Goal: Transaction & Acquisition: Purchase product/service

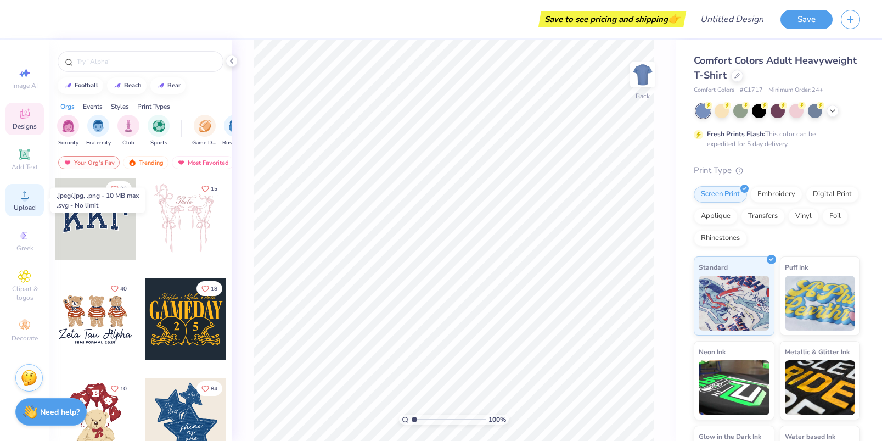
click at [24, 195] on circle at bounding box center [24, 198] width 6 height 6
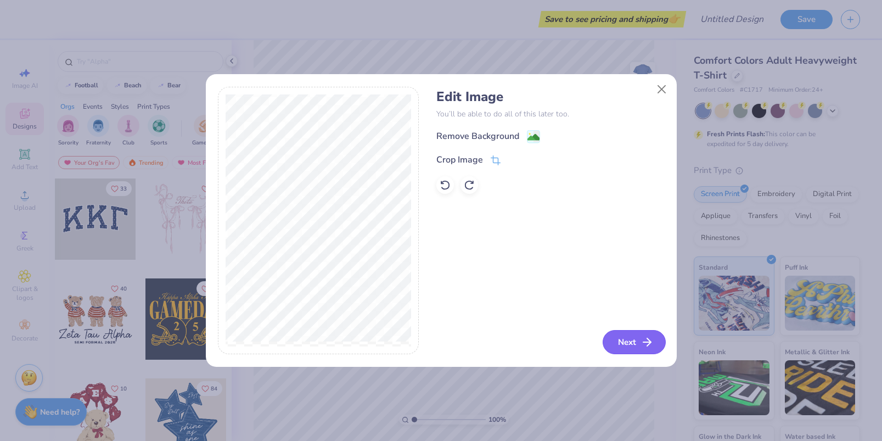
click at [617, 340] on button "Next" at bounding box center [634, 342] width 63 height 24
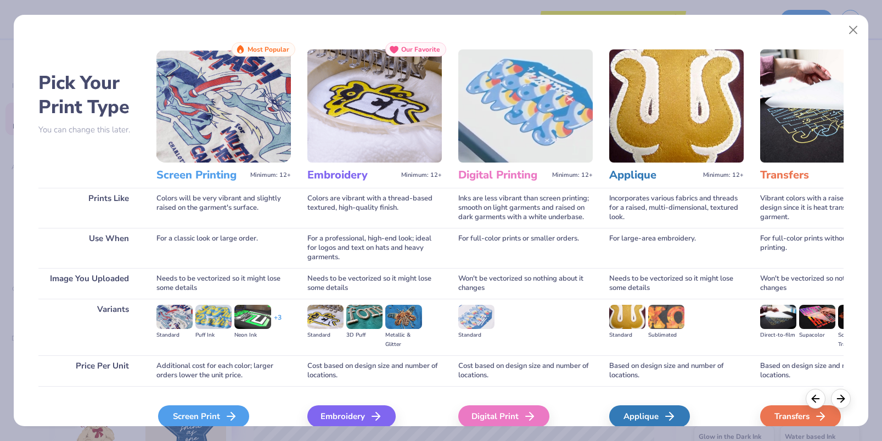
click at [183, 420] on div "Screen Print" at bounding box center [203, 416] width 91 height 22
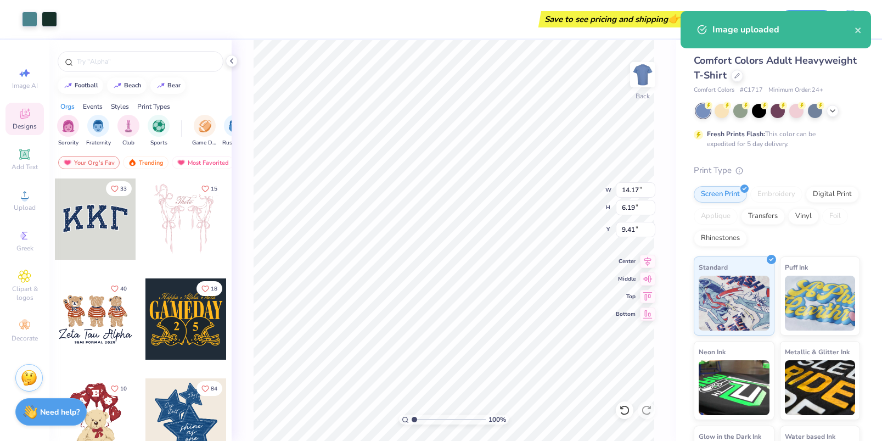
type input "4.12"
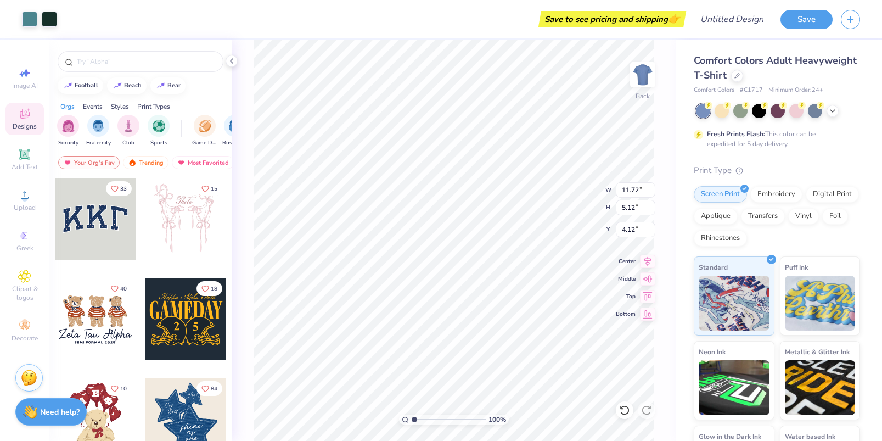
type input "11.72"
type input "5.12"
type input "4.36"
click at [739, 112] on div at bounding box center [740, 110] width 14 height 14
click at [723, 115] on div at bounding box center [722, 110] width 14 height 14
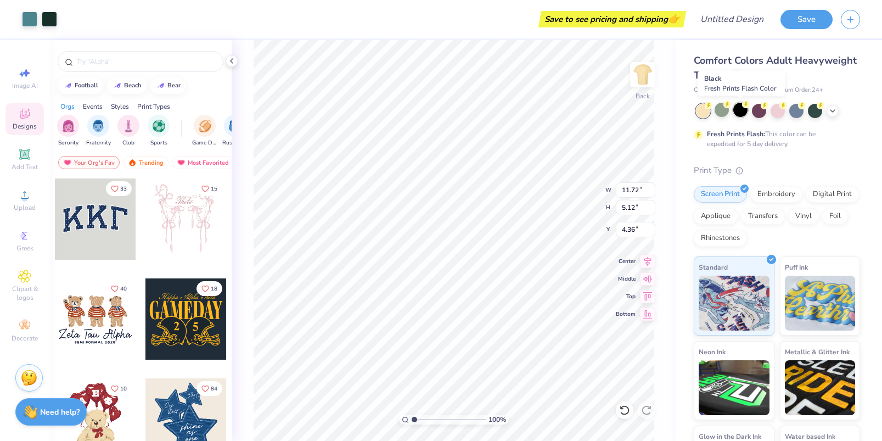
click at [739, 114] on div at bounding box center [740, 110] width 14 height 14
click at [737, 112] on div at bounding box center [740, 110] width 14 height 14
click at [798, 114] on div at bounding box center [796, 110] width 14 height 14
click at [739, 114] on div at bounding box center [740, 110] width 14 height 14
click at [834, 111] on icon at bounding box center [832, 109] width 9 height 9
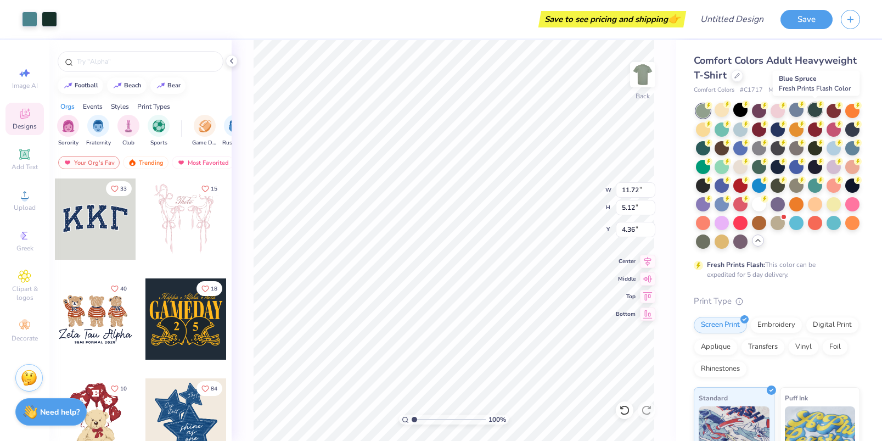
click at [816, 110] on div at bounding box center [815, 110] width 14 height 14
click at [745, 130] on div at bounding box center [740, 128] width 14 height 14
click at [830, 154] on div at bounding box center [778, 176] width 164 height 145
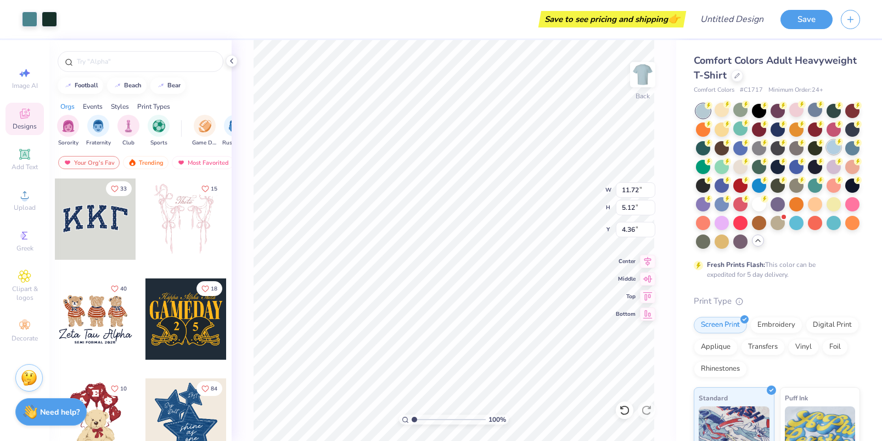
click at [833, 151] on div at bounding box center [834, 147] width 14 height 14
click at [847, 152] on div at bounding box center [852, 147] width 14 height 14
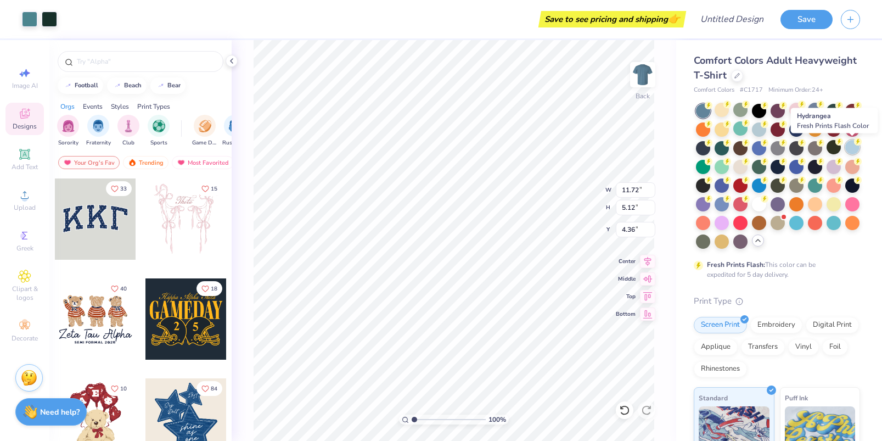
click at [851, 144] on div at bounding box center [852, 147] width 14 height 14
type input "3.87"
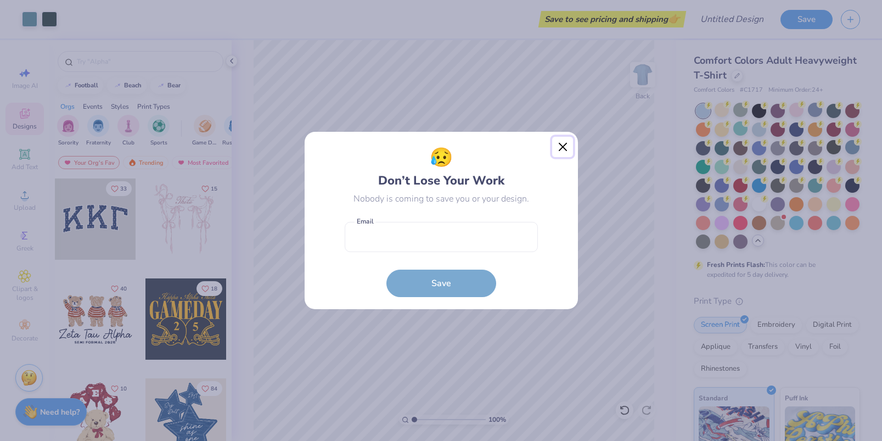
click at [556, 148] on button "Close" at bounding box center [562, 147] width 21 height 21
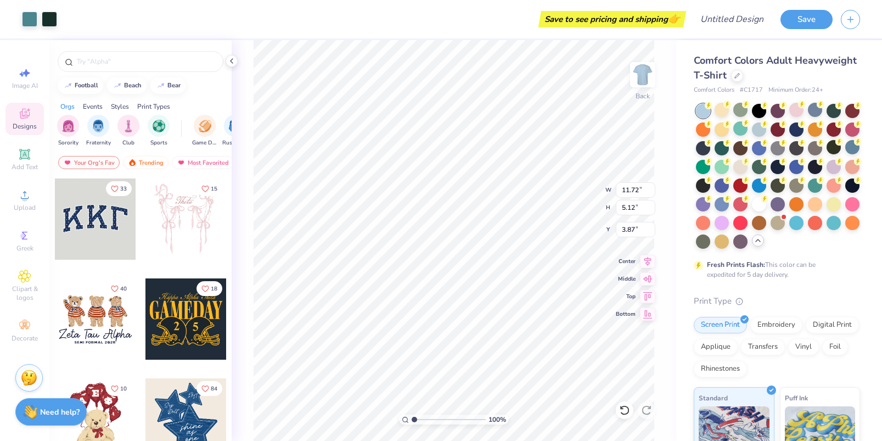
type input "3.85"
click at [24, 185] on div "Upload" at bounding box center [24, 200] width 38 height 32
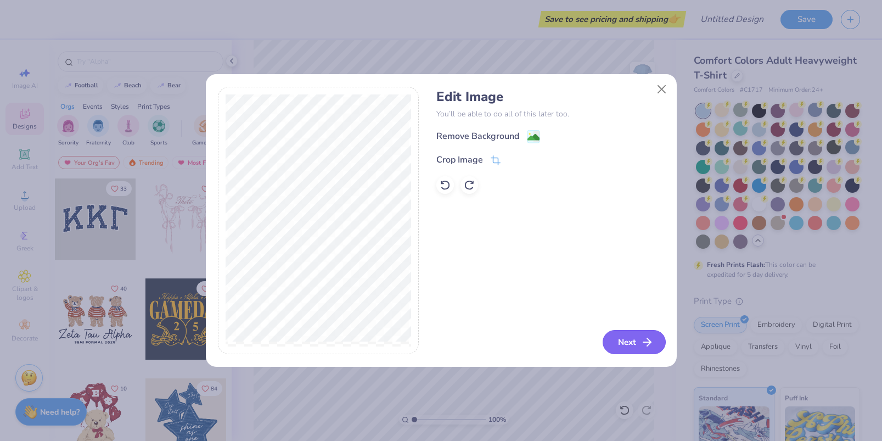
click at [640, 339] on button "Next" at bounding box center [634, 342] width 63 height 24
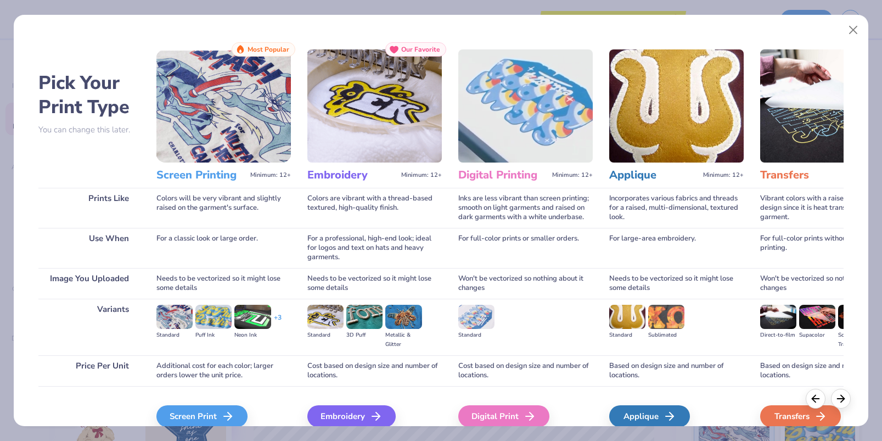
click at [208, 405] on div "Screen Print We'll vectorize your image." at bounding box center [223, 421] width 134 height 33
click at [208, 409] on div "Screen Print" at bounding box center [203, 416] width 91 height 22
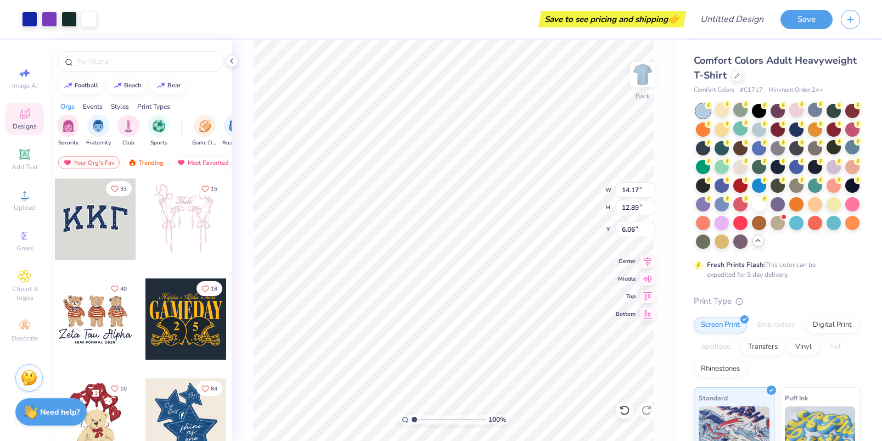
type input "10.18"
type input "9.26"
type input "4.99"
type input "11.27"
type input "10.25"
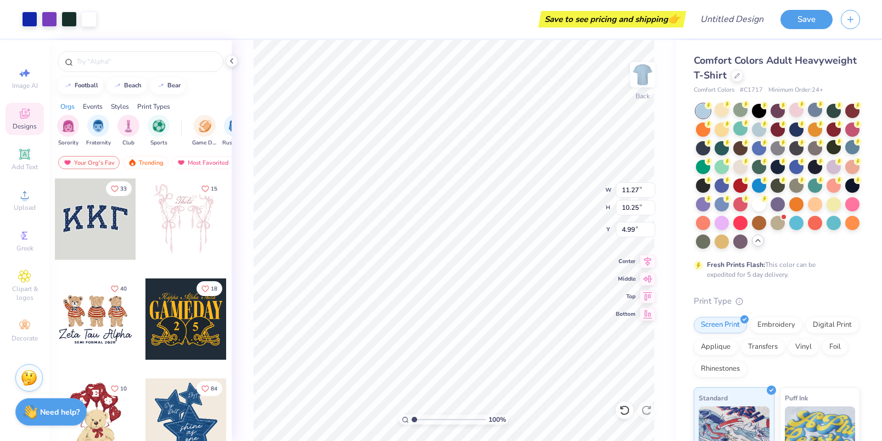
type input "4.01"
click at [51, 20] on div at bounding box center [49, 17] width 15 height 15
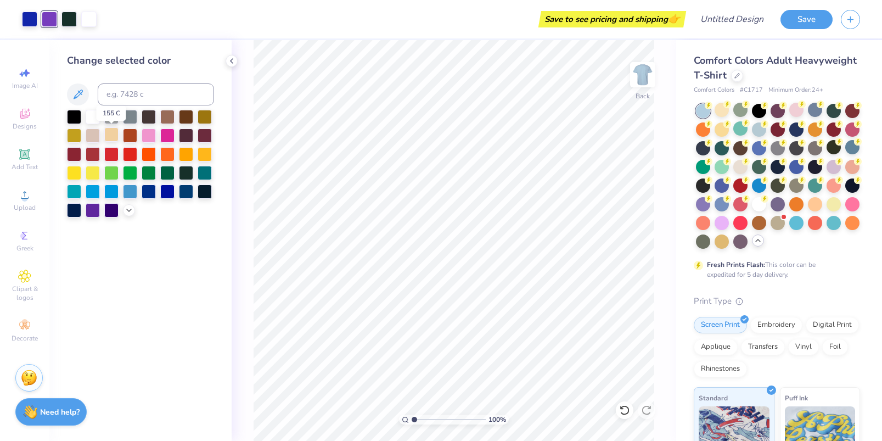
click at [111, 137] on div at bounding box center [111, 134] width 14 height 14
click at [131, 189] on div at bounding box center [130, 190] width 14 height 14
click at [69, 18] on div at bounding box center [68, 17] width 15 height 15
click at [187, 192] on div at bounding box center [186, 190] width 14 height 14
click at [87, 20] on div at bounding box center [88, 17] width 15 height 15
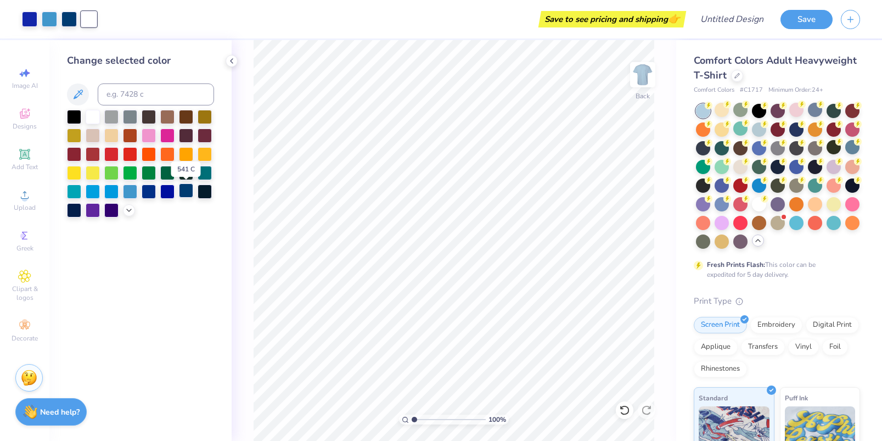
click at [184, 195] on div at bounding box center [186, 190] width 14 height 14
click at [167, 219] on div "Change selected color" at bounding box center [140, 240] width 182 height 401
click at [32, 20] on div at bounding box center [29, 17] width 15 height 15
click at [136, 118] on div at bounding box center [130, 116] width 14 height 14
click at [177, 141] on div at bounding box center [140, 164] width 147 height 108
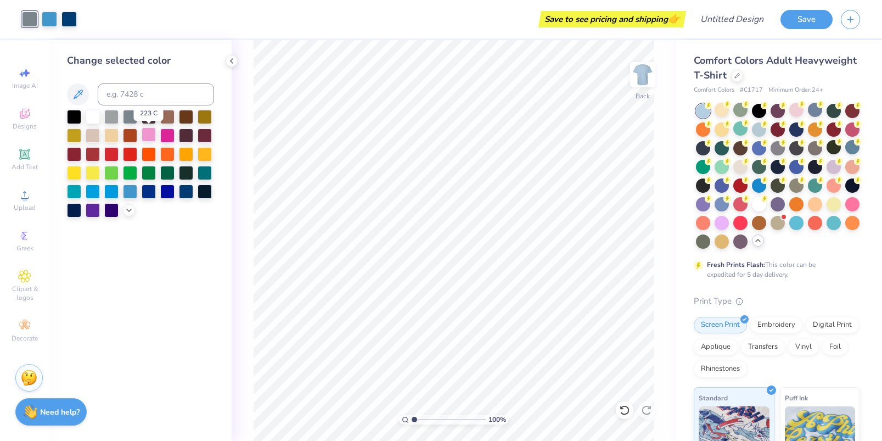
click at [150, 136] on div at bounding box center [149, 134] width 14 height 14
click at [179, 137] on div at bounding box center [186, 134] width 14 height 14
click at [200, 138] on div at bounding box center [205, 134] width 14 height 14
click at [196, 137] on div at bounding box center [140, 164] width 147 height 108
click at [206, 137] on div at bounding box center [205, 134] width 14 height 14
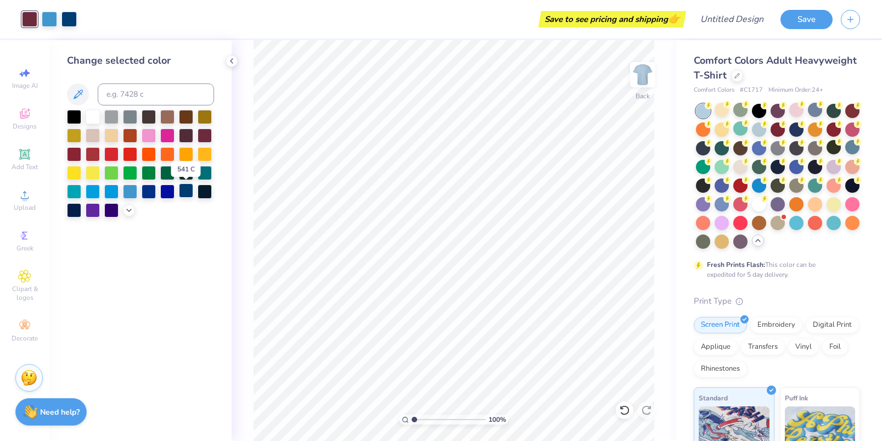
click at [186, 189] on div at bounding box center [186, 190] width 14 height 14
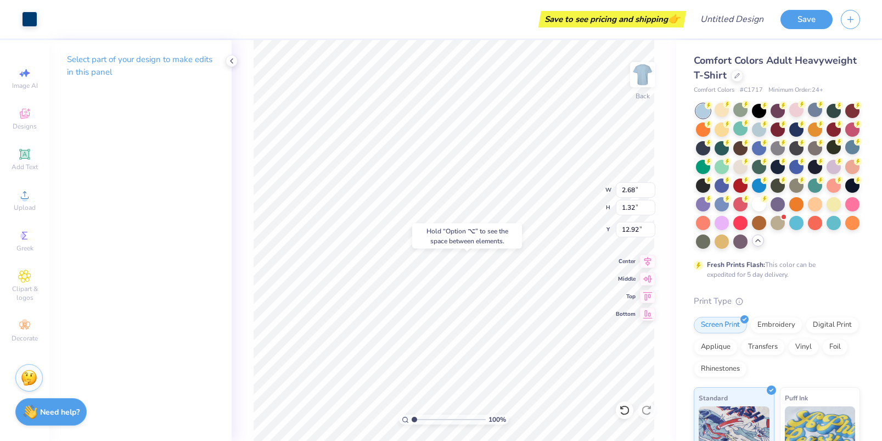
type input "1.24"
type input "1.33"
type input "12.91"
type input "2.68"
type input "1.32"
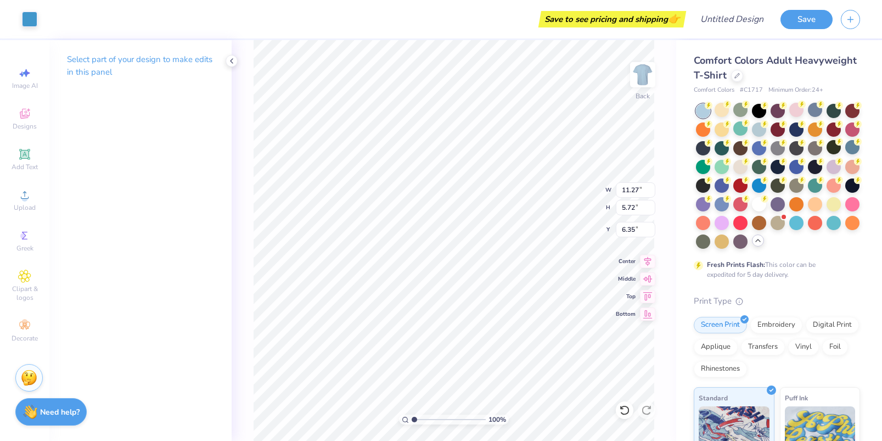
type input "12.92"
type input "7.40"
type input "1.18"
type input "12.90"
click at [29, 214] on div "Upload" at bounding box center [24, 200] width 38 height 32
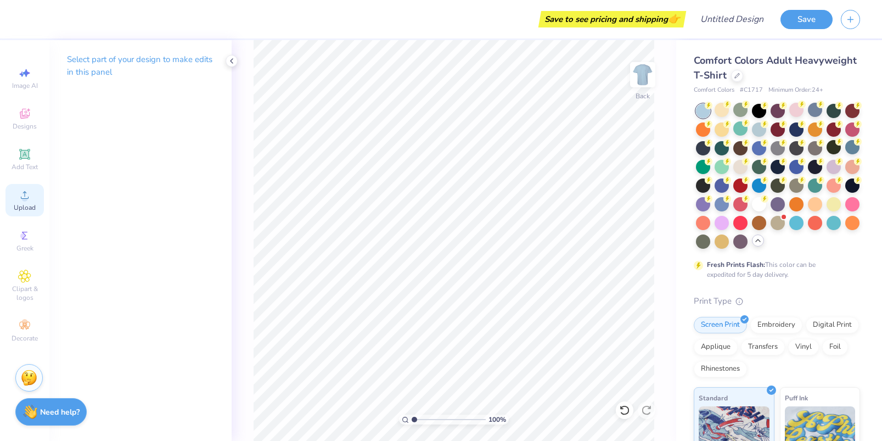
click at [22, 208] on span "Upload" at bounding box center [25, 207] width 22 height 9
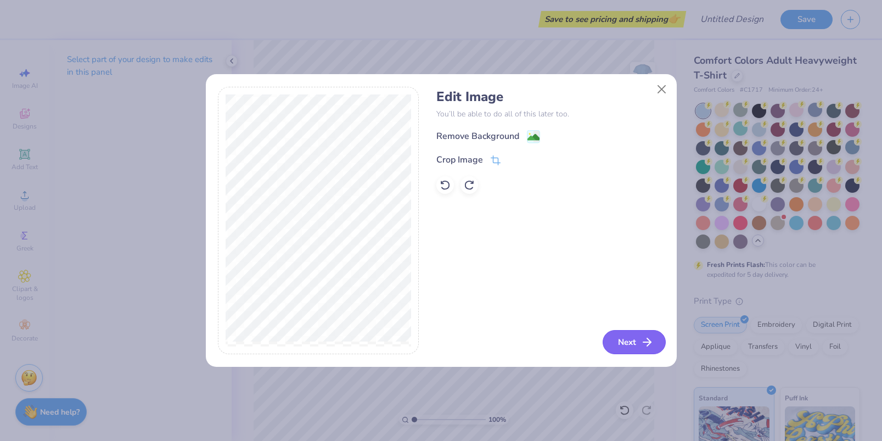
click at [644, 336] on icon "button" at bounding box center [647, 341] width 13 height 13
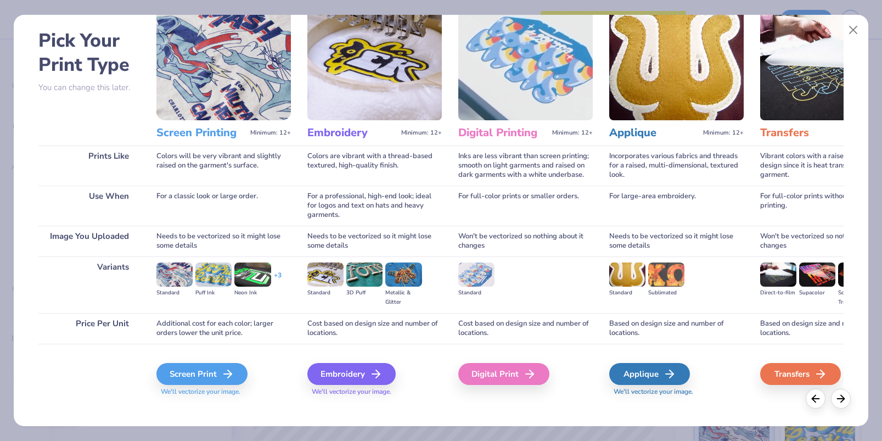
scroll to position [52, 0]
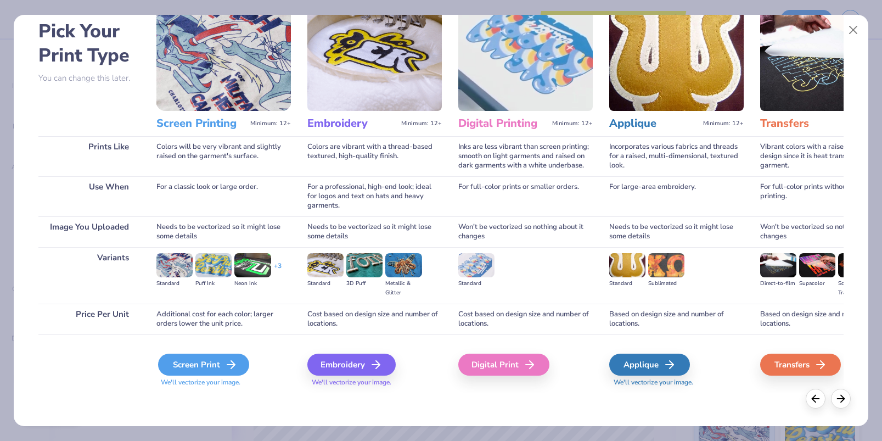
click at [229, 360] on icon at bounding box center [231, 364] width 13 height 13
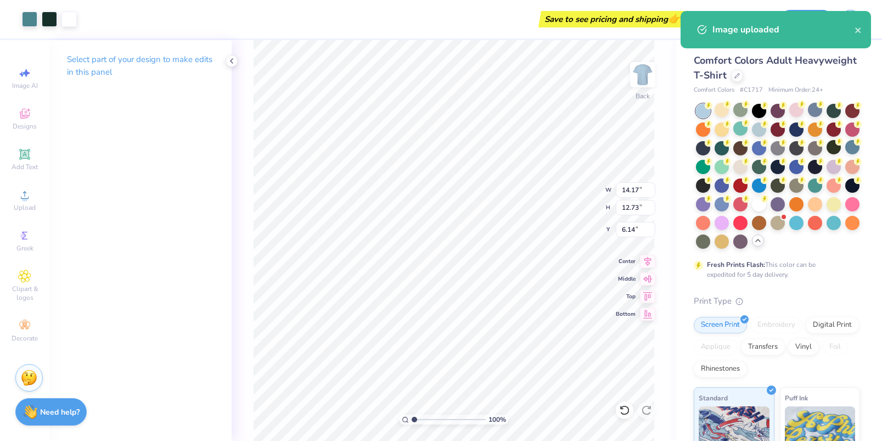
type input "11.76"
type input "10.56"
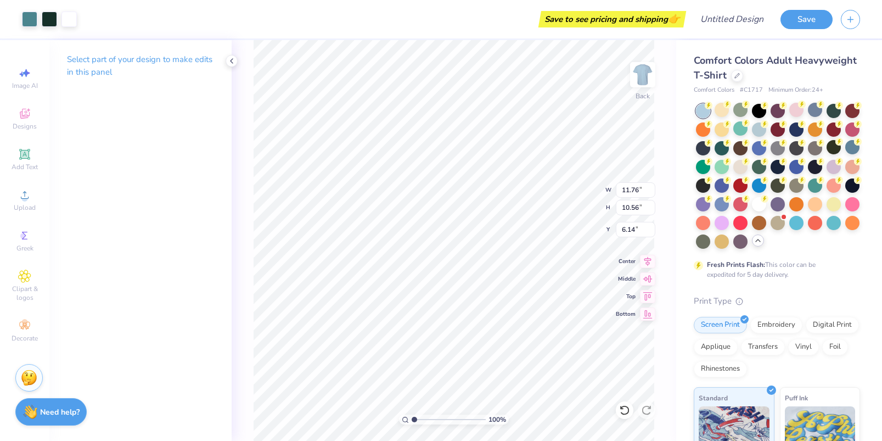
type input "3.98"
type input "10.79"
type input "9.69"
type input "3.92"
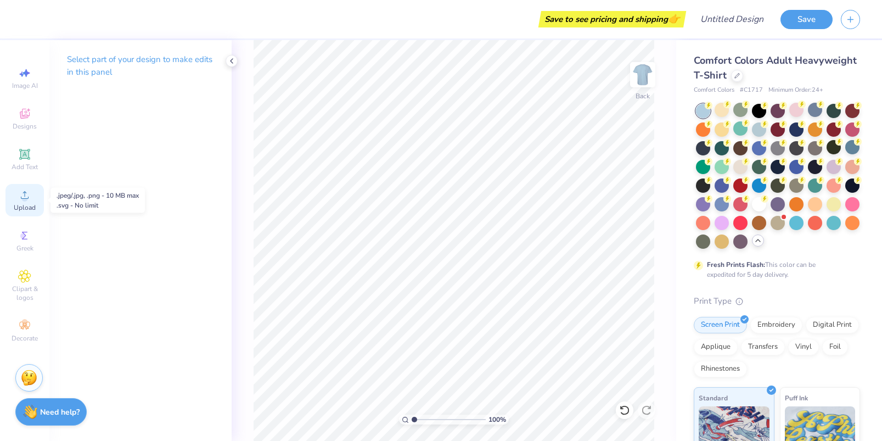
click at [21, 190] on icon at bounding box center [24, 194] width 13 height 13
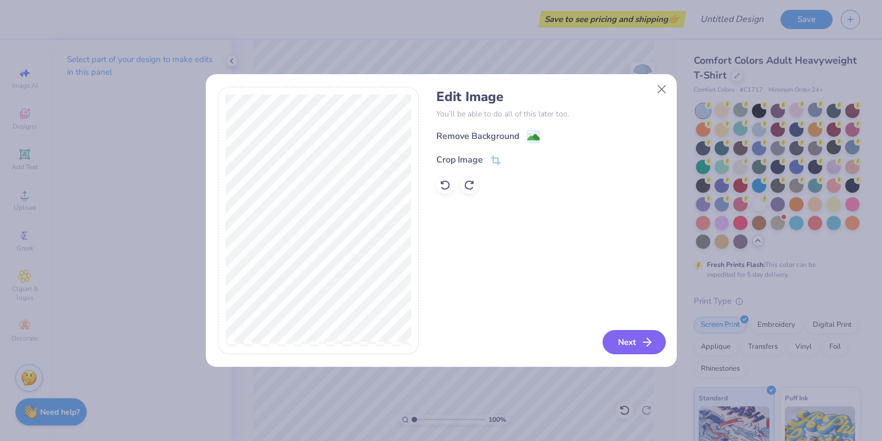
click at [632, 340] on button "Next" at bounding box center [634, 342] width 63 height 24
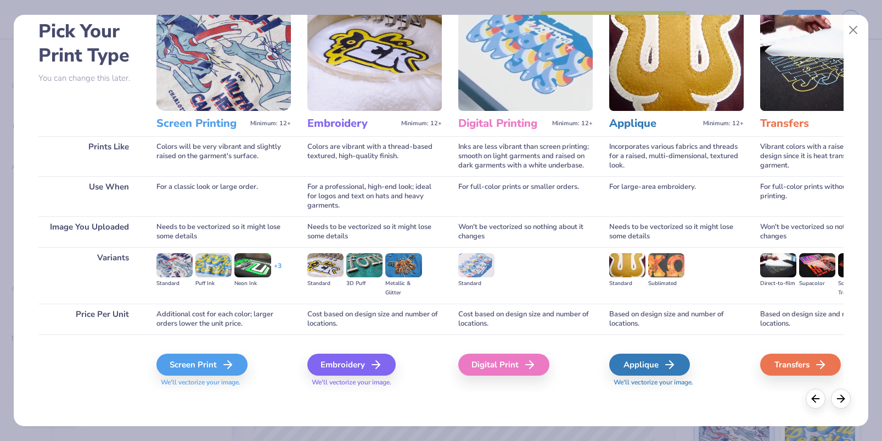
click at [180, 262] on img at bounding box center [174, 265] width 36 height 24
click at [203, 362] on div "Screen Print" at bounding box center [203, 365] width 91 height 22
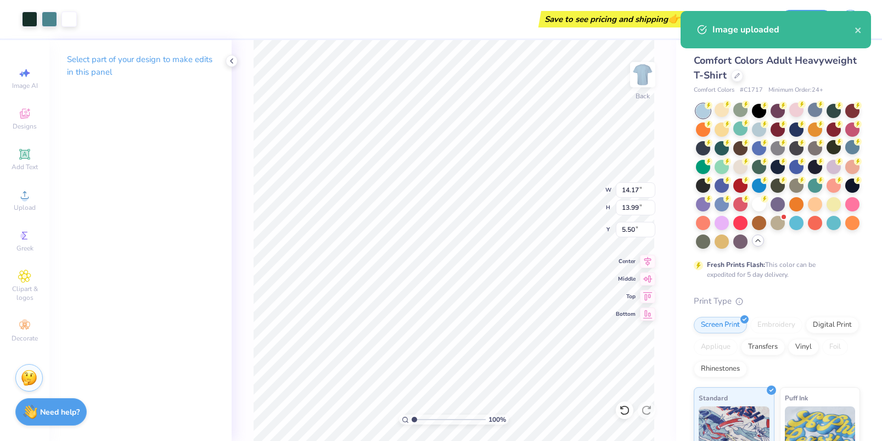
type input "11.09"
type input "10.95"
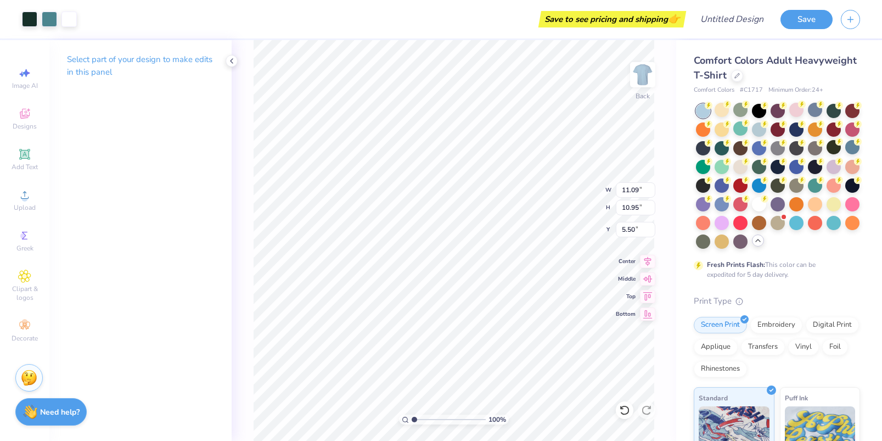
type input "3.80"
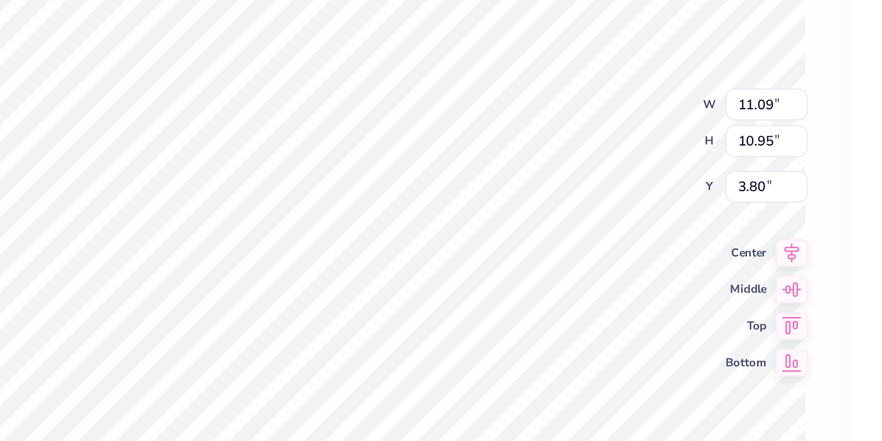
type input "4.27"
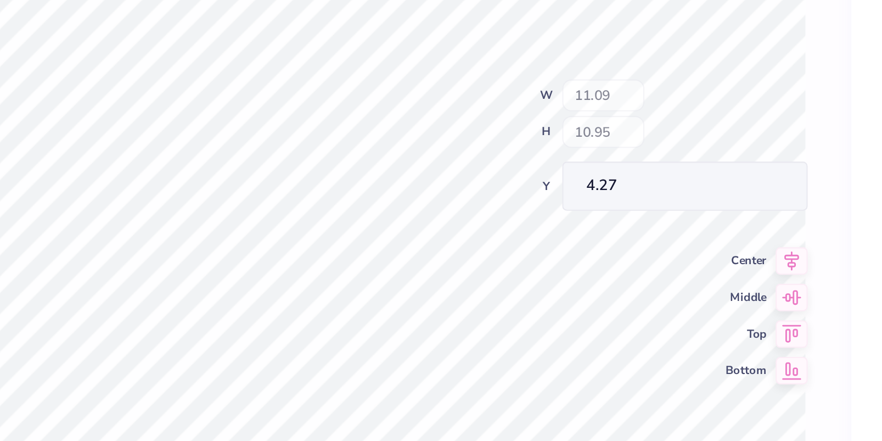
type input "2.08"
type input "1.38"
type input "12.82"
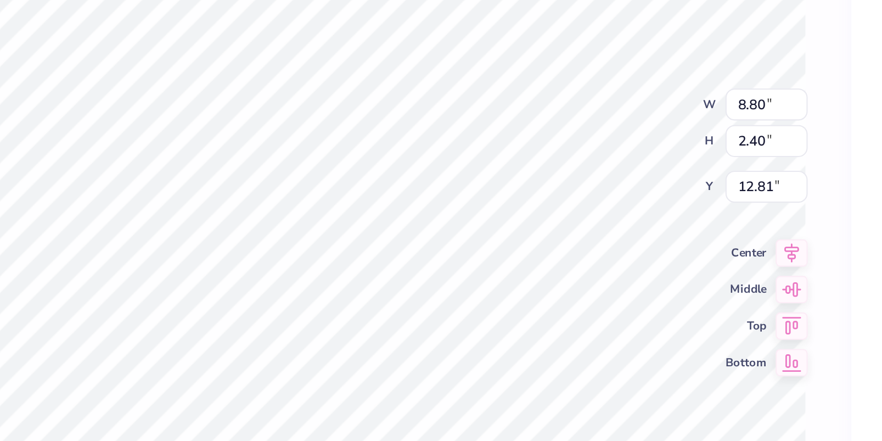
type input "13.11"
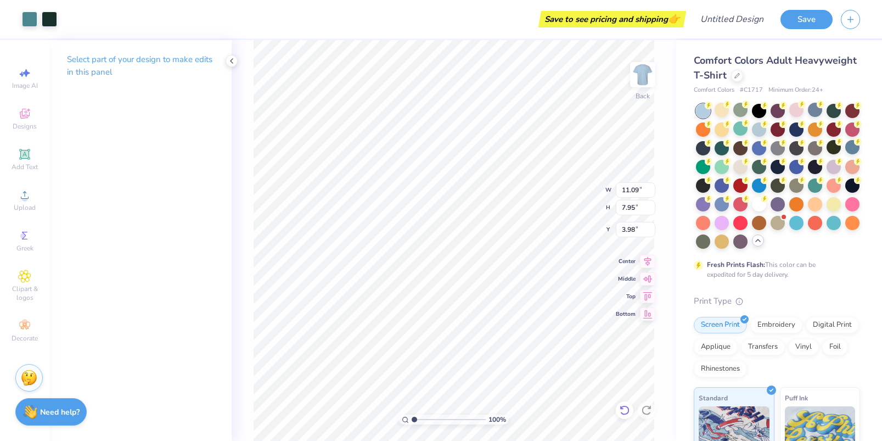
click at [626, 407] on icon at bounding box center [624, 410] width 9 height 10
type input "4.27"
click at [626, 407] on icon at bounding box center [624, 410] width 9 height 10
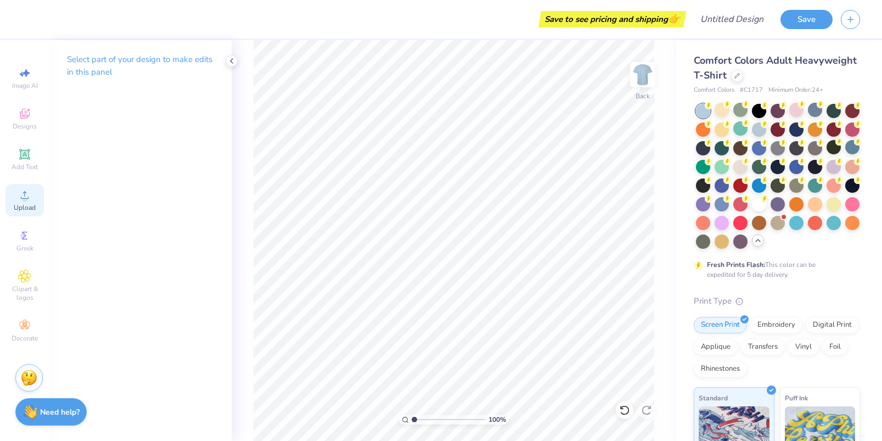
click at [15, 196] on div "Upload" at bounding box center [24, 200] width 38 height 32
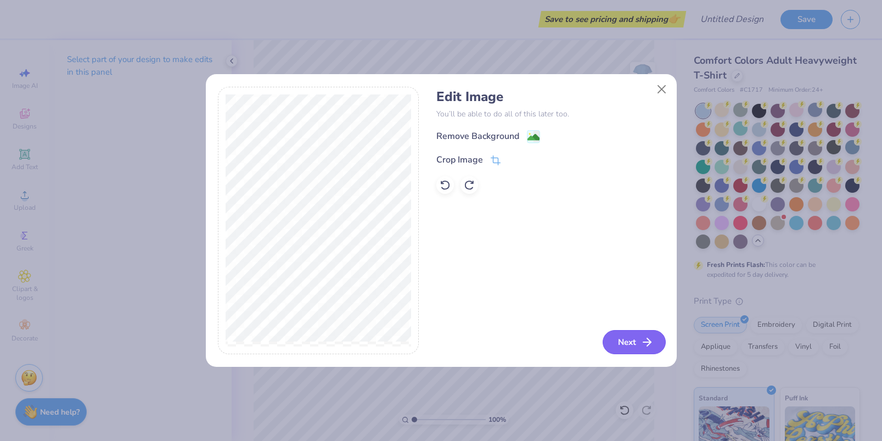
click at [628, 330] on button "Next" at bounding box center [634, 342] width 63 height 24
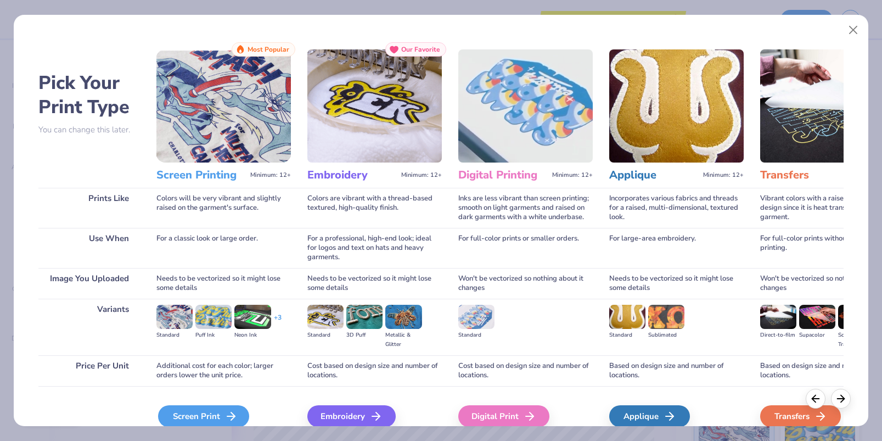
click at [209, 421] on div "Screen Print" at bounding box center [203, 416] width 91 height 22
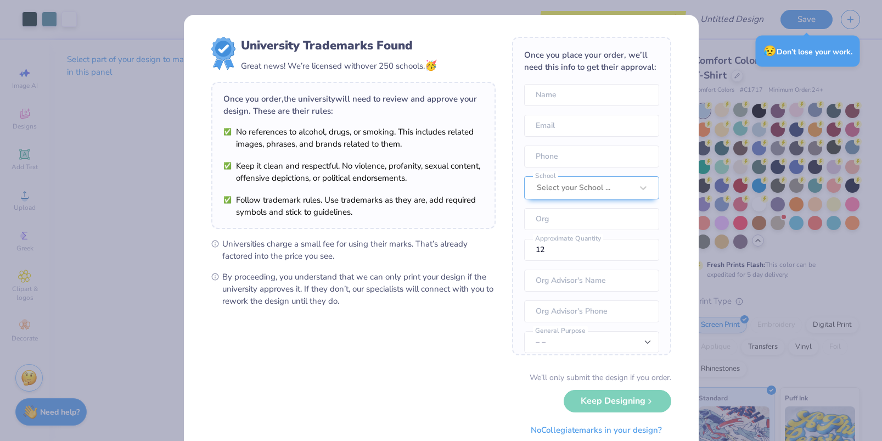
click at [507, 317] on body "Art colors Save to see pricing and shipping 👉 Design Title Save Image AI Design…" at bounding box center [441, 220] width 882 height 441
type input "11.61"
type input "11.47"
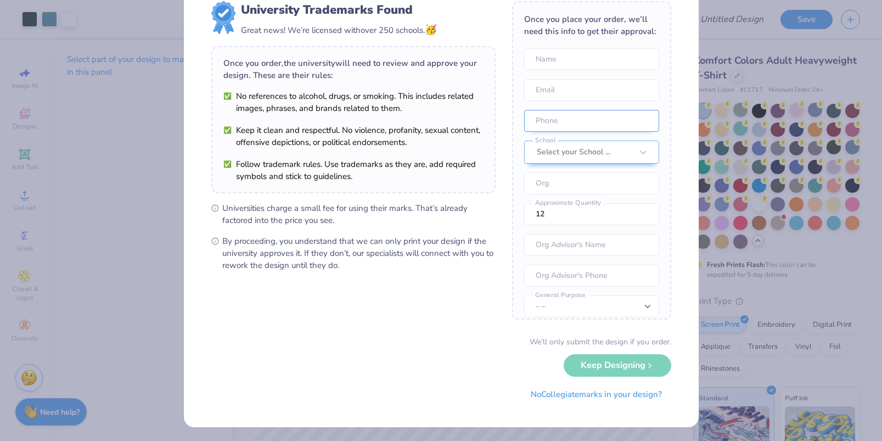
scroll to position [37, 0]
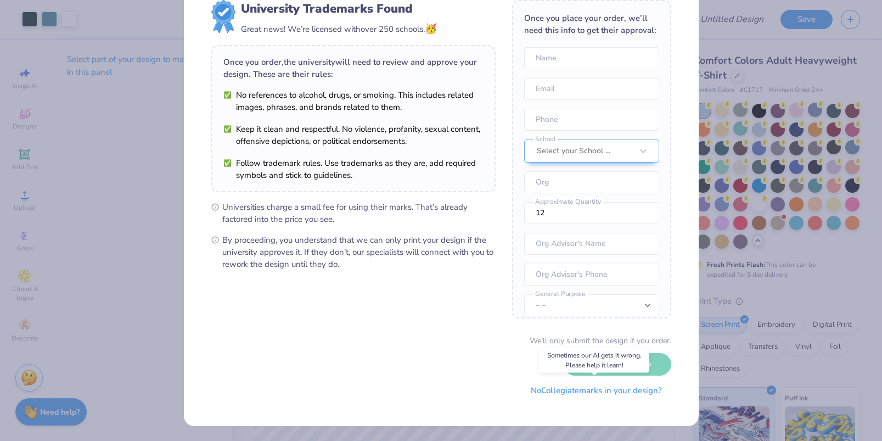
click at [601, 394] on button "No Collegiate marks in your design?" at bounding box center [597, 390] width 150 height 23
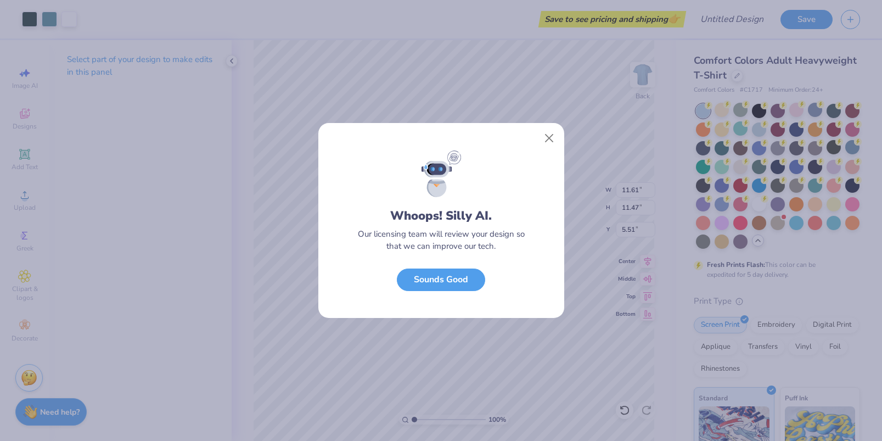
scroll to position [0, 0]
click at [472, 284] on button "Sounds Good" at bounding box center [441, 277] width 88 height 23
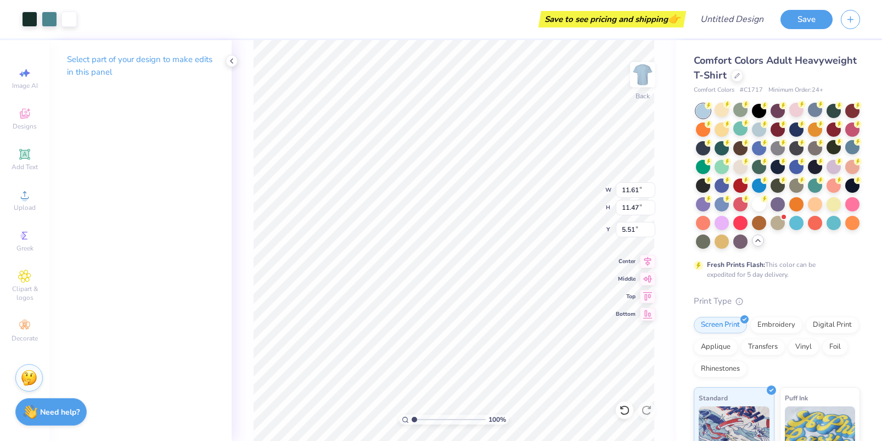
type input "3.87"
click at [32, 204] on span "Upload" at bounding box center [25, 207] width 22 height 9
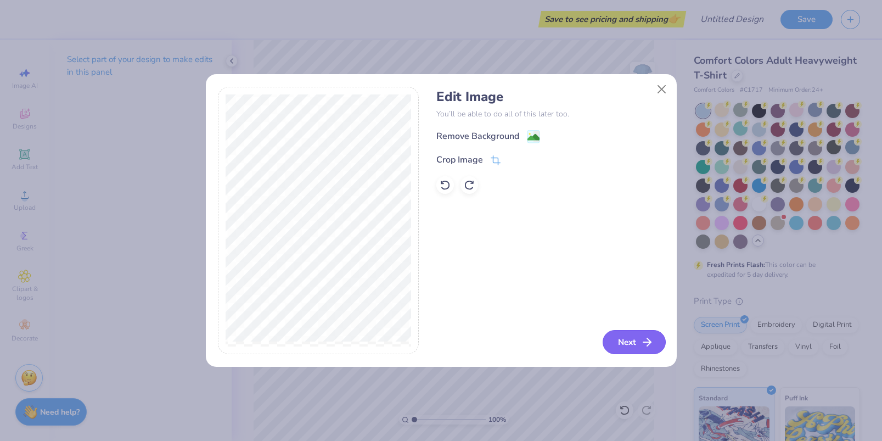
click at [636, 345] on button "Next" at bounding box center [634, 342] width 63 height 24
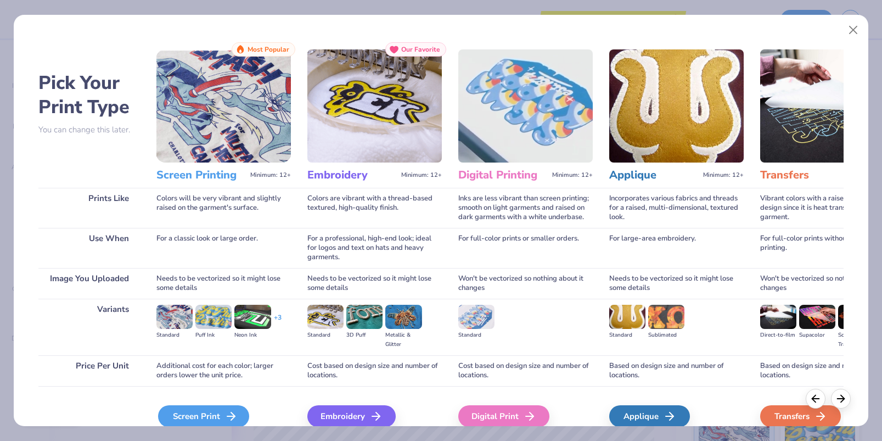
click at [228, 416] on line at bounding box center [231, 416] width 8 height 0
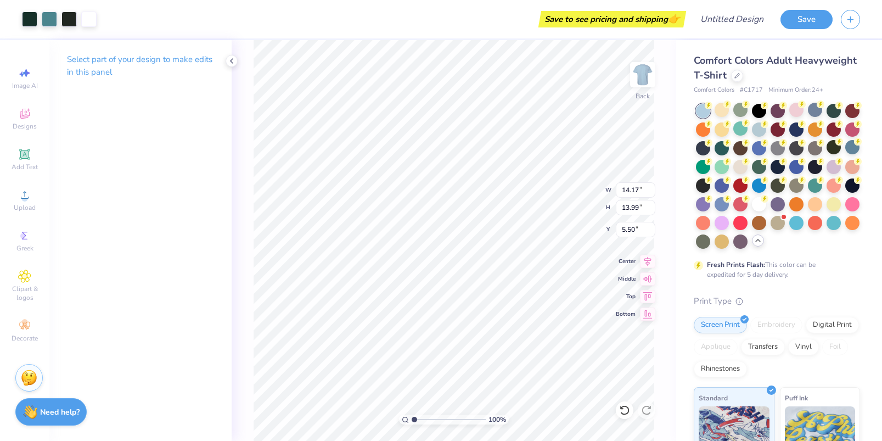
type input "11.90"
type input "11.75"
type input "4.21"
type input "10.26"
type input "10.13"
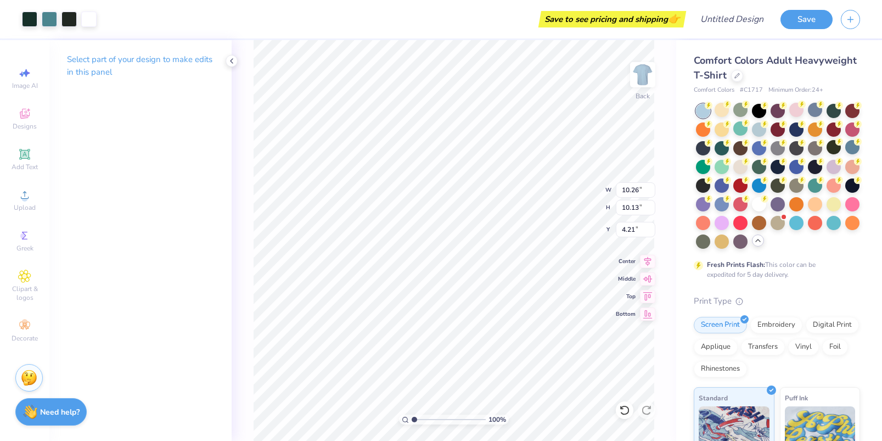
type input "4.22"
click at [740, 107] on div at bounding box center [740, 110] width 14 height 14
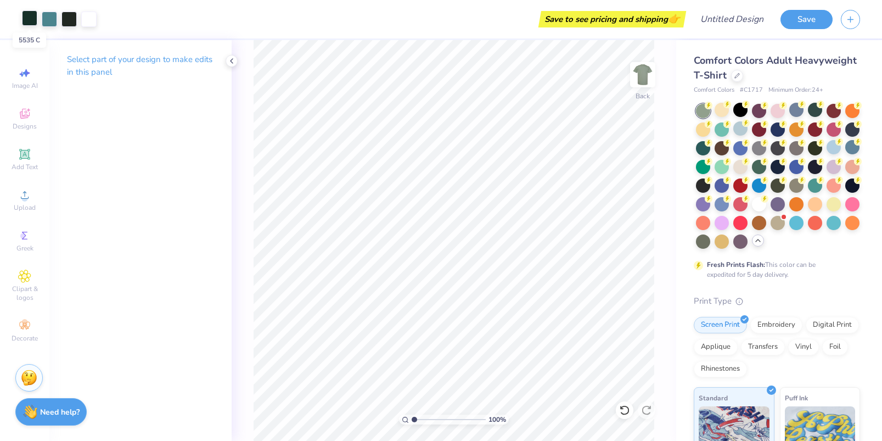
click at [28, 20] on div at bounding box center [29, 17] width 15 height 15
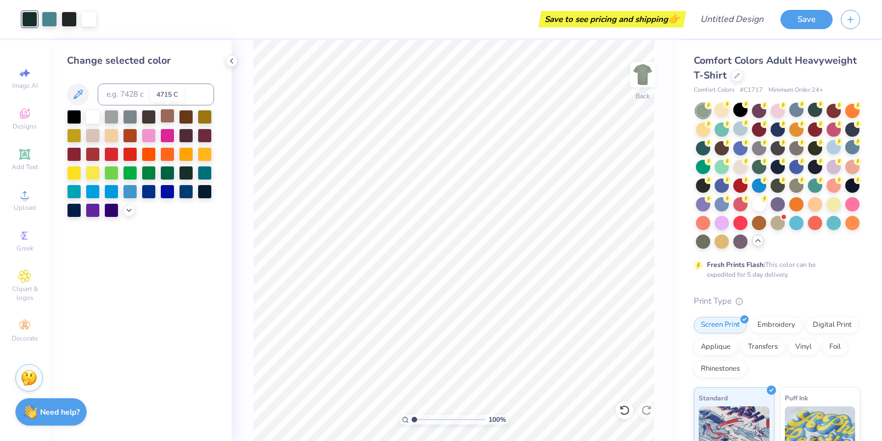
click at [169, 116] on div at bounding box center [167, 116] width 14 height 14
click at [71, 16] on div at bounding box center [68, 17] width 15 height 15
click at [167, 117] on div at bounding box center [167, 116] width 14 height 14
click at [70, 23] on div at bounding box center [68, 17] width 15 height 15
click at [167, 115] on div at bounding box center [167, 116] width 14 height 14
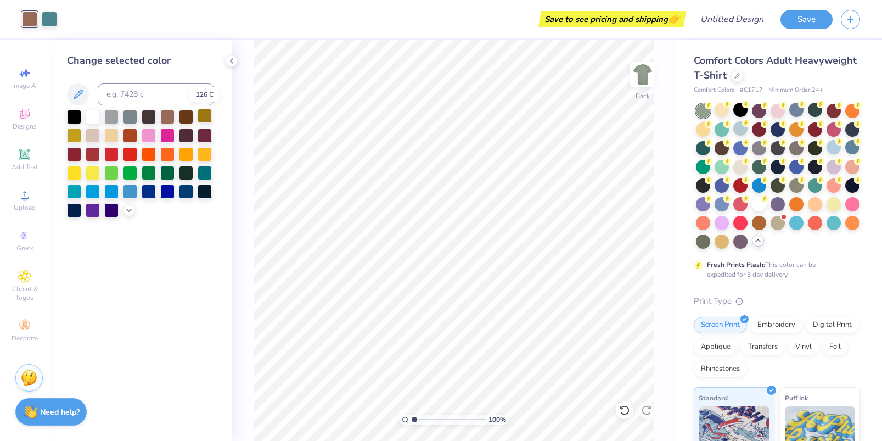
click at [208, 114] on div at bounding box center [205, 116] width 14 height 14
click at [112, 140] on div at bounding box center [111, 134] width 14 height 14
click at [94, 139] on div at bounding box center [93, 134] width 14 height 14
click at [109, 139] on div at bounding box center [111, 134] width 14 height 14
click at [132, 135] on div at bounding box center [130, 134] width 14 height 14
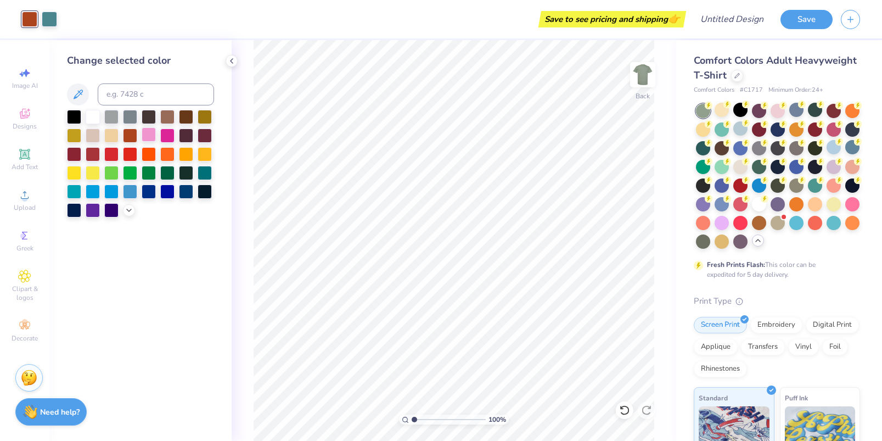
click at [154, 133] on div at bounding box center [149, 134] width 14 height 14
click at [168, 133] on div at bounding box center [167, 134] width 14 height 14
click at [188, 134] on div at bounding box center [186, 134] width 14 height 14
click at [207, 134] on div at bounding box center [205, 134] width 14 height 14
click at [201, 154] on div at bounding box center [205, 153] width 14 height 14
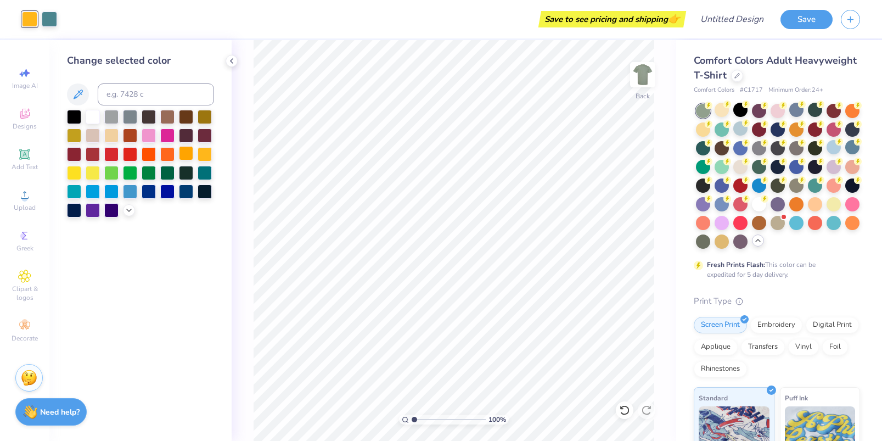
click at [192, 154] on div at bounding box center [186, 153] width 14 height 14
click at [175, 154] on div at bounding box center [167, 153] width 14 height 14
click at [160, 155] on div at bounding box center [167, 153] width 14 height 14
click at [155, 155] on div at bounding box center [149, 153] width 14 height 14
click at [142, 154] on div at bounding box center [149, 153] width 14 height 14
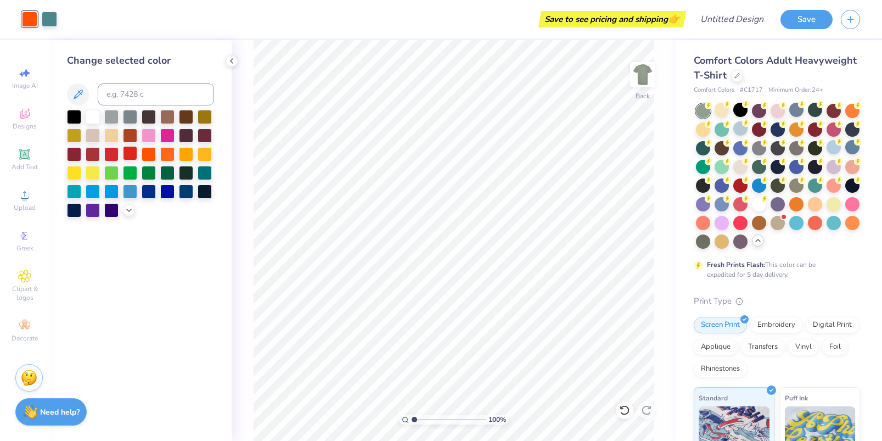
click at [130, 154] on div at bounding box center [130, 153] width 14 height 14
click at [111, 154] on div at bounding box center [111, 153] width 14 height 14
click at [91, 155] on div at bounding box center [93, 153] width 14 height 14
click at [76, 153] on div at bounding box center [74, 153] width 14 height 14
click at [109, 171] on div at bounding box center [111, 172] width 14 height 14
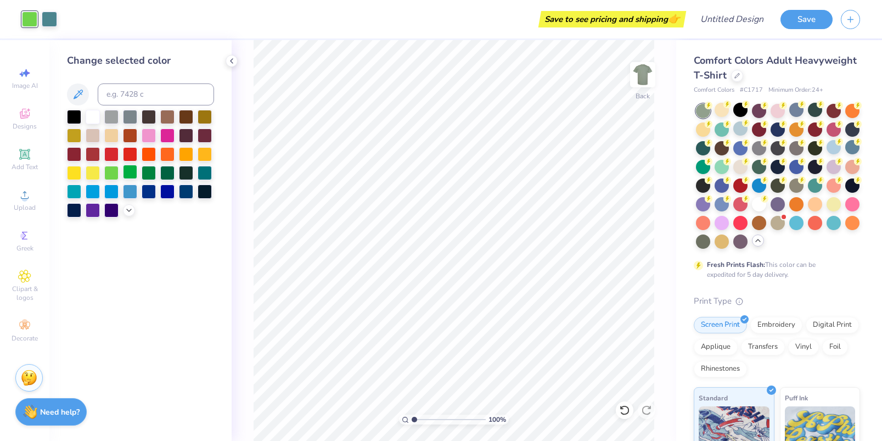
click at [136, 171] on div at bounding box center [130, 172] width 14 height 14
click at [155, 171] on div at bounding box center [149, 172] width 14 height 14
click at [168, 171] on div at bounding box center [167, 172] width 14 height 14
click at [185, 172] on div at bounding box center [186, 172] width 14 height 14
click at [204, 172] on div at bounding box center [205, 172] width 14 height 14
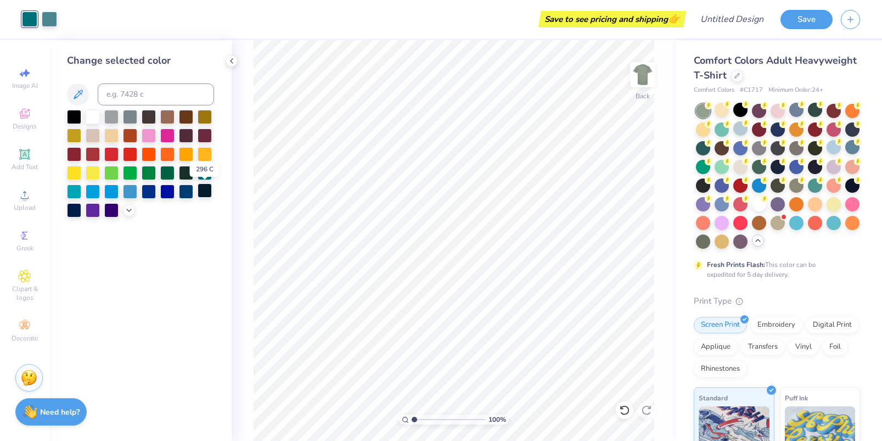
click at [205, 195] on div at bounding box center [205, 190] width 14 height 14
click at [188, 189] on div at bounding box center [186, 190] width 14 height 14
click at [171, 190] on div at bounding box center [167, 190] width 14 height 14
click at [155, 190] on div at bounding box center [149, 190] width 14 height 14
click at [148, 190] on div at bounding box center [149, 190] width 14 height 14
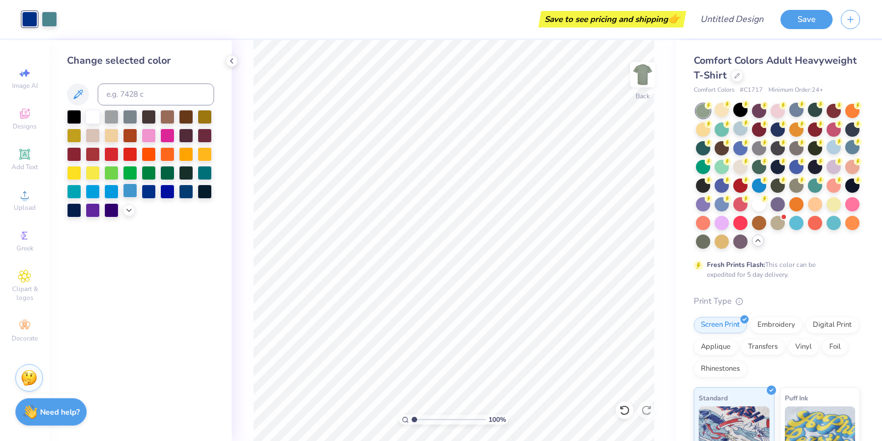
click at [128, 191] on div at bounding box center [130, 190] width 14 height 14
click at [113, 192] on div at bounding box center [111, 190] width 14 height 14
click at [101, 192] on div at bounding box center [140, 164] width 147 height 108
click at [94, 192] on div at bounding box center [93, 190] width 14 height 14
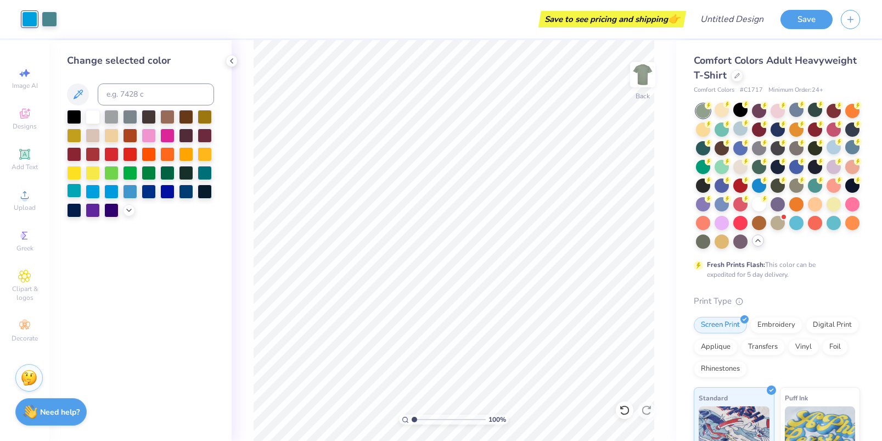
click at [75, 189] on div at bounding box center [74, 190] width 14 height 14
click at [76, 209] on div at bounding box center [74, 209] width 14 height 14
click at [93, 212] on div at bounding box center [93, 209] width 14 height 14
click at [118, 212] on div at bounding box center [111, 209] width 14 height 14
click at [132, 211] on icon at bounding box center [129, 209] width 9 height 9
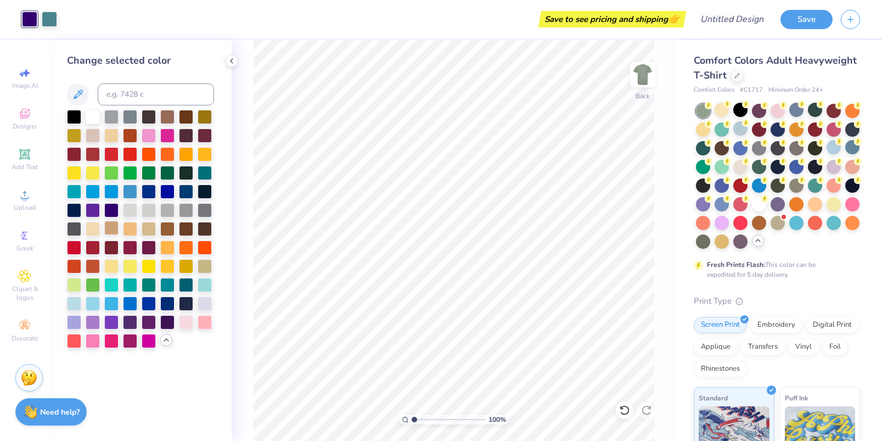
click at [117, 228] on div at bounding box center [111, 228] width 14 height 14
click at [98, 228] on div at bounding box center [93, 228] width 14 height 14
click at [205, 287] on div at bounding box center [205, 284] width 14 height 14
click at [183, 287] on div at bounding box center [186, 284] width 14 height 14
click at [166, 285] on div at bounding box center [167, 284] width 14 height 14
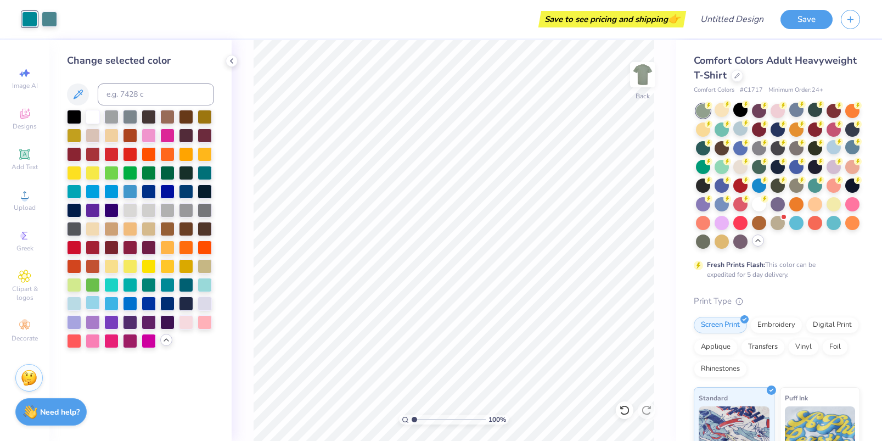
click at [94, 303] on div at bounding box center [93, 302] width 14 height 14
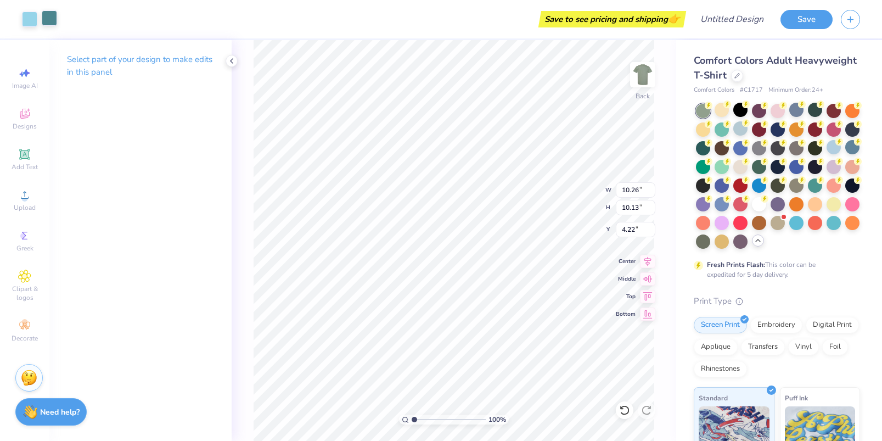
click at [49, 16] on div at bounding box center [49, 17] width 15 height 15
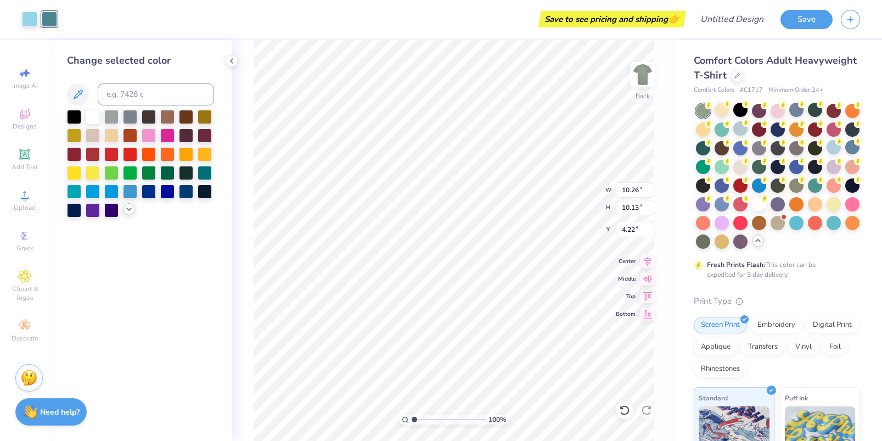
click at [130, 211] on icon at bounding box center [129, 209] width 9 height 9
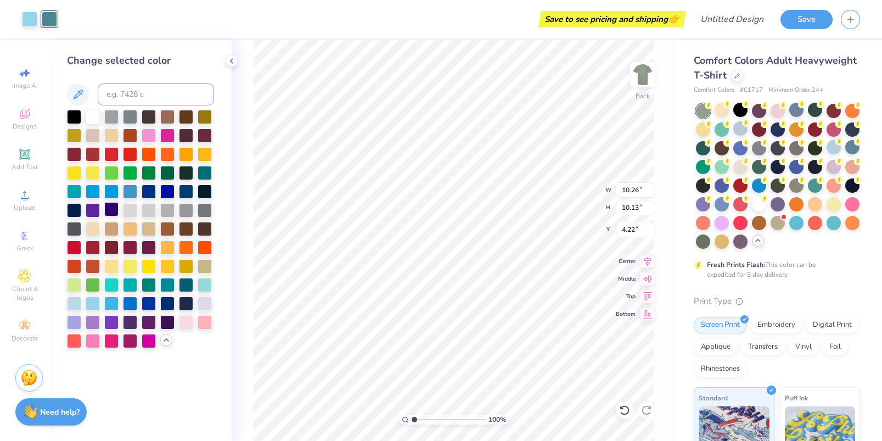
click at [113, 214] on div at bounding box center [111, 209] width 14 height 14
click at [95, 213] on div at bounding box center [93, 209] width 14 height 14
click at [179, 192] on div at bounding box center [186, 190] width 14 height 14
click at [185, 192] on div at bounding box center [186, 190] width 14 height 14
click at [165, 192] on div at bounding box center [167, 190] width 14 height 14
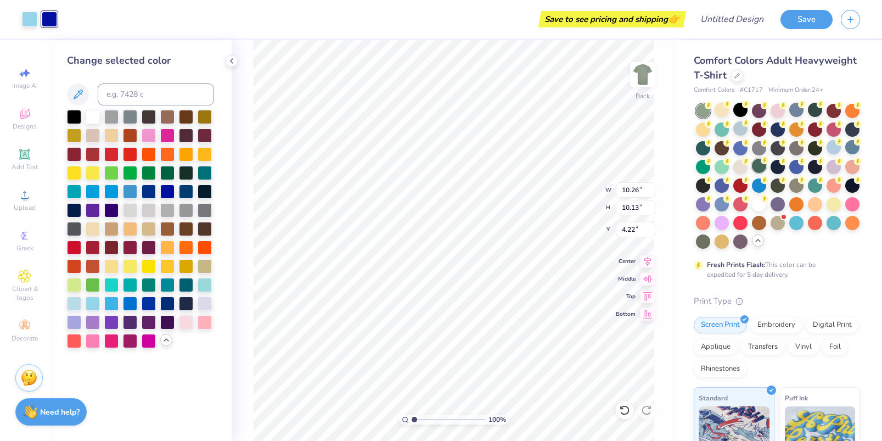
click at [759, 167] on div at bounding box center [759, 166] width 14 height 14
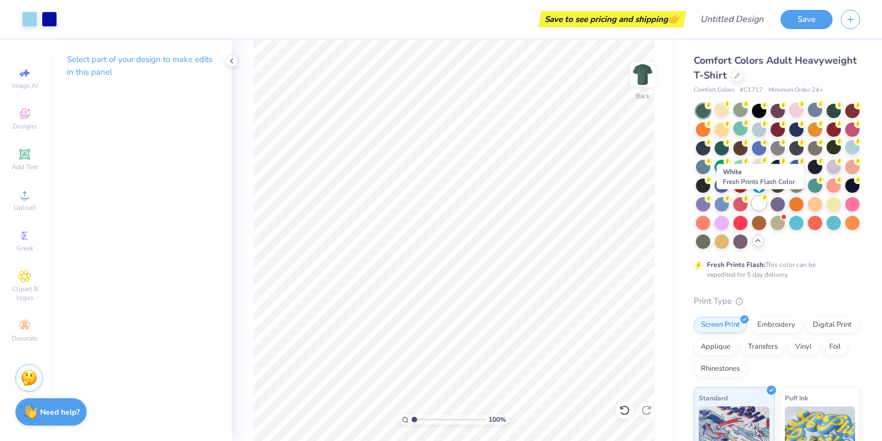
click at [758, 204] on div at bounding box center [759, 203] width 14 height 14
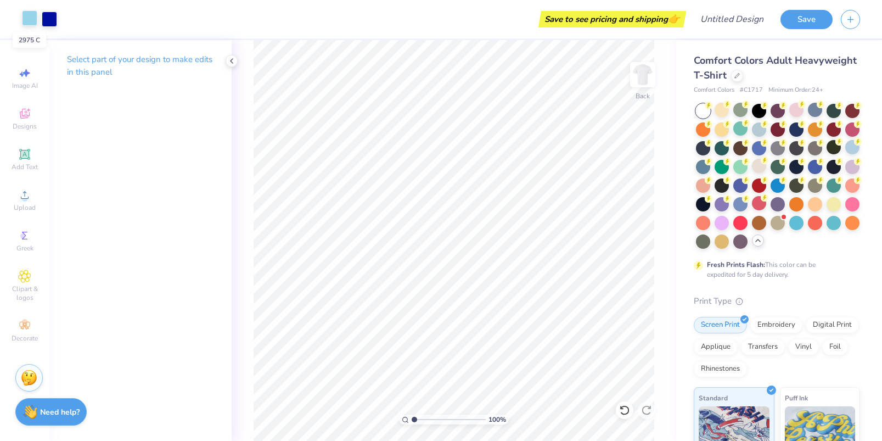
click at [30, 22] on div at bounding box center [29, 17] width 15 height 15
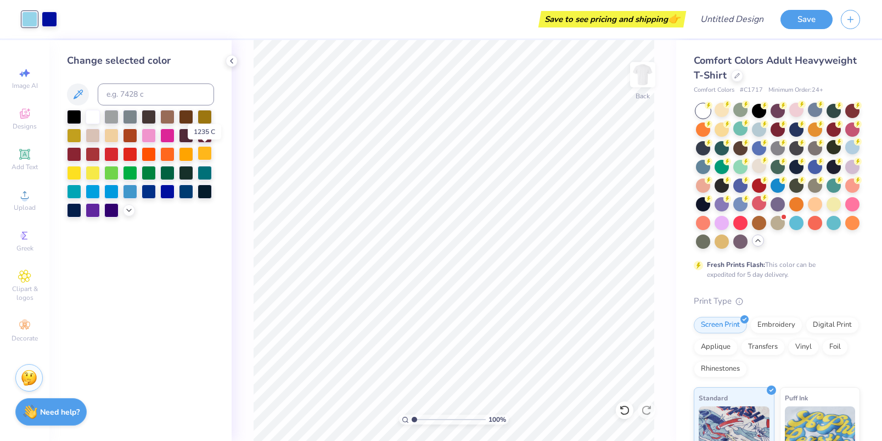
click at [199, 156] on div at bounding box center [205, 153] width 14 height 14
click at [51, 27] on div "Art colors" at bounding box center [28, 19] width 57 height 38
click at [51, 20] on div at bounding box center [49, 17] width 15 height 15
click at [190, 150] on div at bounding box center [186, 153] width 14 height 14
click at [759, 131] on div at bounding box center [759, 128] width 14 height 14
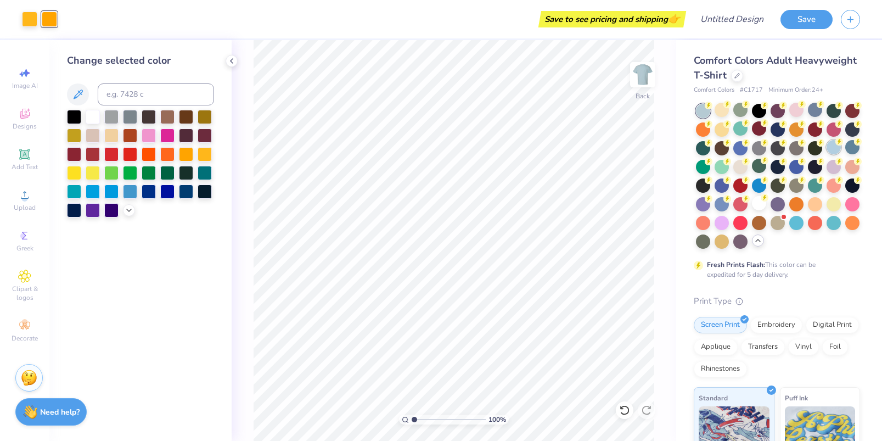
click at [836, 152] on div at bounding box center [834, 147] width 14 height 14
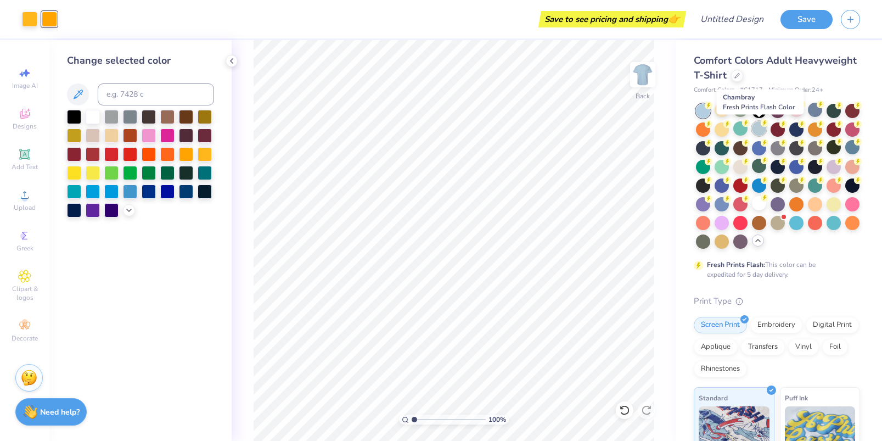
click at [756, 132] on div at bounding box center [759, 128] width 14 height 14
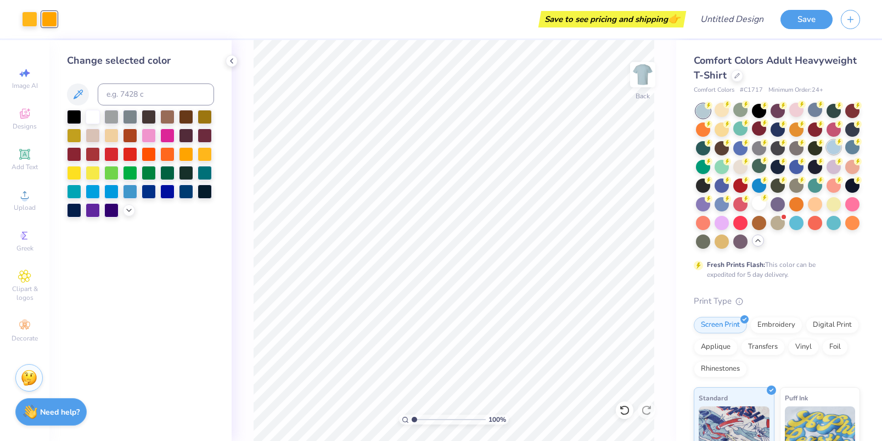
click at [833, 152] on div at bounding box center [834, 147] width 14 height 14
click at [854, 152] on div at bounding box center [852, 147] width 14 height 14
click at [201, 172] on div at bounding box center [205, 172] width 14 height 14
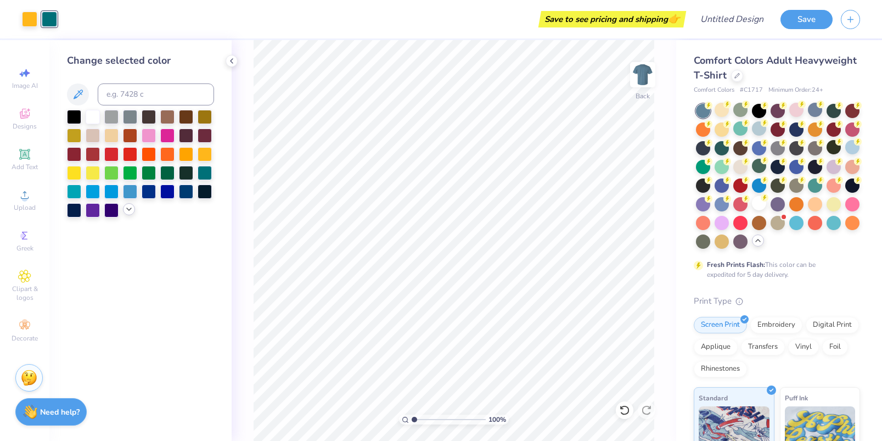
click at [128, 207] on icon at bounding box center [129, 209] width 9 height 9
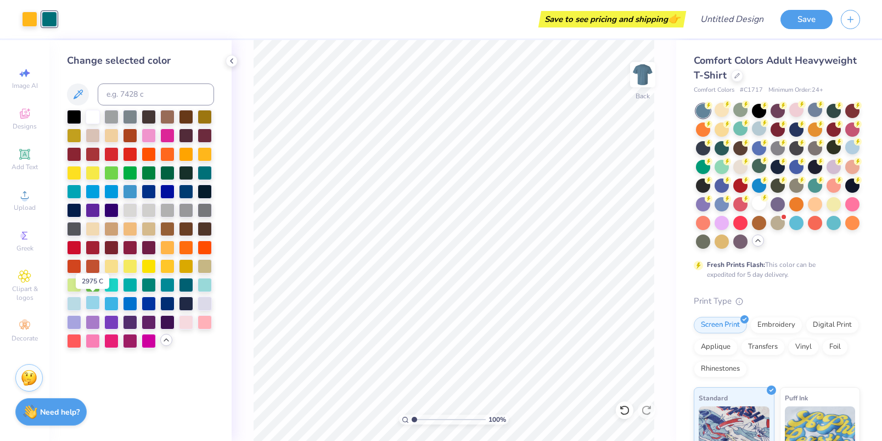
click at [93, 303] on div at bounding box center [93, 302] width 14 height 14
click at [106, 303] on div at bounding box center [111, 302] width 14 height 14
click at [79, 298] on div at bounding box center [74, 302] width 14 height 14
click at [91, 302] on div at bounding box center [93, 302] width 14 height 14
click at [201, 287] on div at bounding box center [205, 284] width 14 height 14
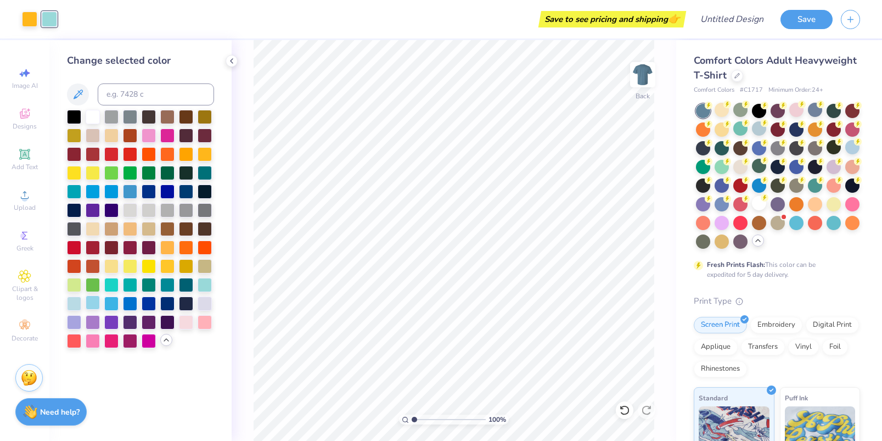
click at [95, 300] on div at bounding box center [93, 302] width 14 height 14
click at [29, 19] on div at bounding box center [29, 17] width 15 height 15
click at [166, 320] on div at bounding box center [167, 321] width 14 height 14
click at [204, 304] on div at bounding box center [205, 302] width 14 height 14
click at [188, 171] on div at bounding box center [186, 172] width 14 height 14
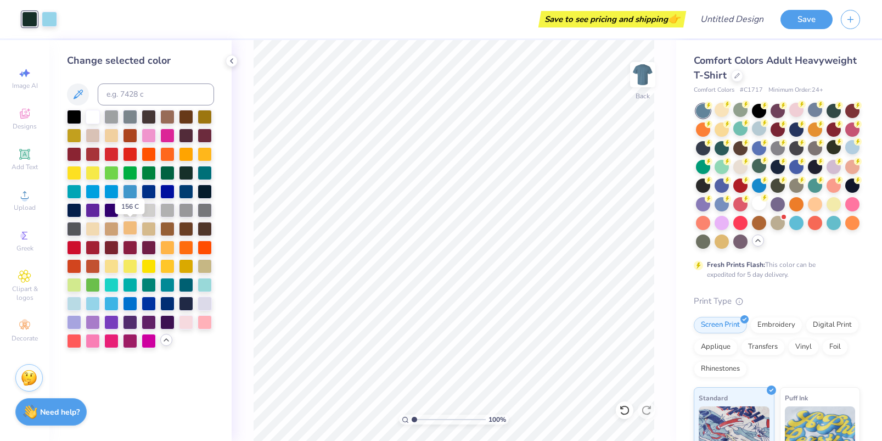
click at [132, 228] on div at bounding box center [130, 228] width 14 height 14
click at [156, 227] on div at bounding box center [149, 228] width 14 height 14
click at [111, 226] on div at bounding box center [111, 228] width 14 height 14
click at [88, 225] on div at bounding box center [93, 228] width 14 height 14
click at [188, 175] on div at bounding box center [186, 172] width 14 height 14
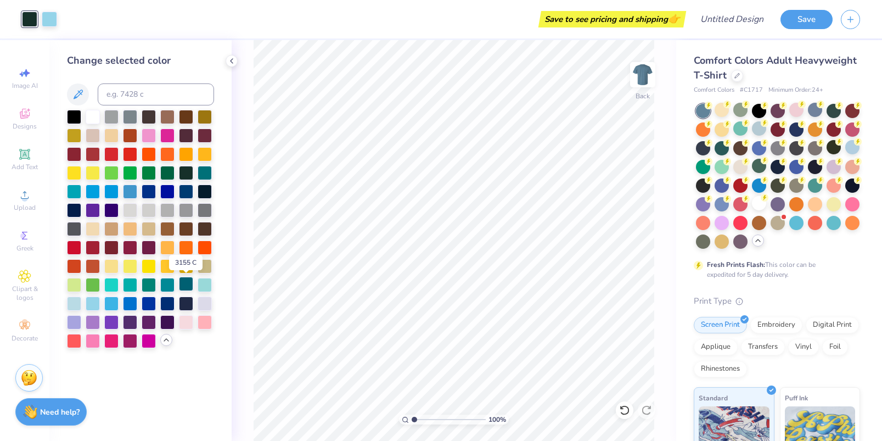
click at [185, 287] on div at bounding box center [186, 284] width 14 height 14
click at [169, 286] on div at bounding box center [167, 284] width 14 height 14
click at [149, 285] on div at bounding box center [149, 284] width 14 height 14
click at [142, 285] on div at bounding box center [149, 284] width 14 height 14
click at [134, 285] on div at bounding box center [130, 284] width 14 height 14
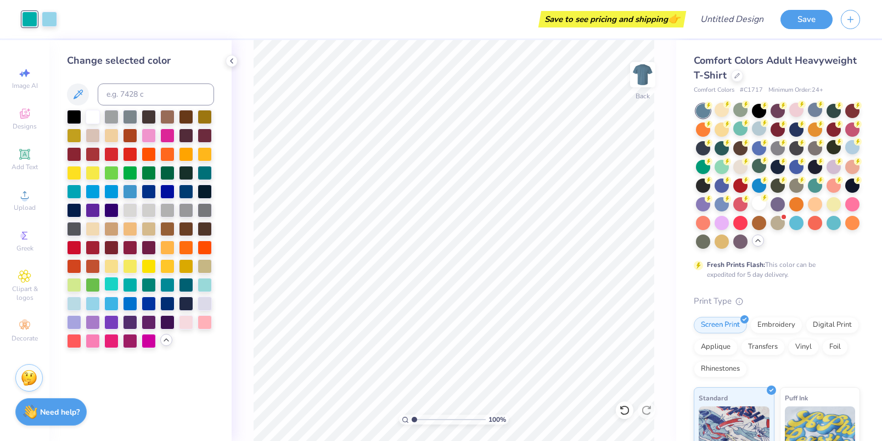
click at [113, 282] on div at bounding box center [111, 284] width 14 height 14
click at [98, 280] on div at bounding box center [93, 284] width 14 height 14
click at [72, 284] on div at bounding box center [74, 284] width 14 height 14
click at [145, 175] on div at bounding box center [149, 172] width 14 height 14
click at [159, 172] on div at bounding box center [140, 229] width 147 height 238
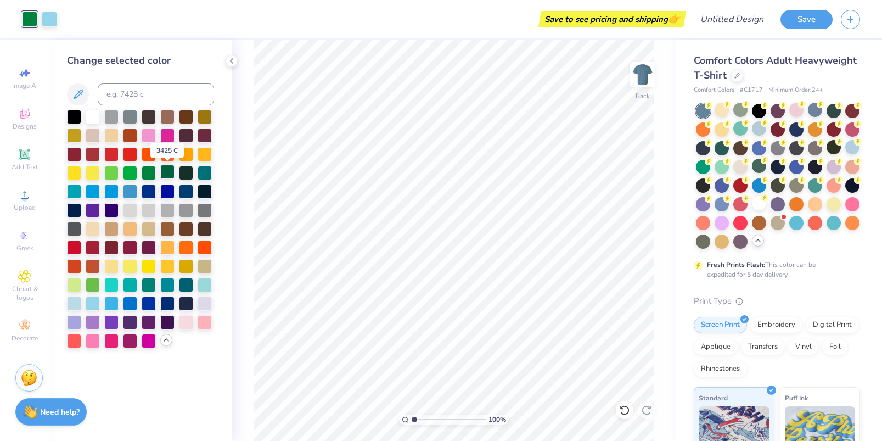
click at [166, 171] on div at bounding box center [167, 172] width 14 height 14
click at [182, 172] on div at bounding box center [186, 172] width 14 height 14
click at [77, 192] on div at bounding box center [74, 190] width 14 height 14
click at [91, 191] on div at bounding box center [93, 190] width 14 height 14
click at [111, 192] on div at bounding box center [111, 190] width 14 height 14
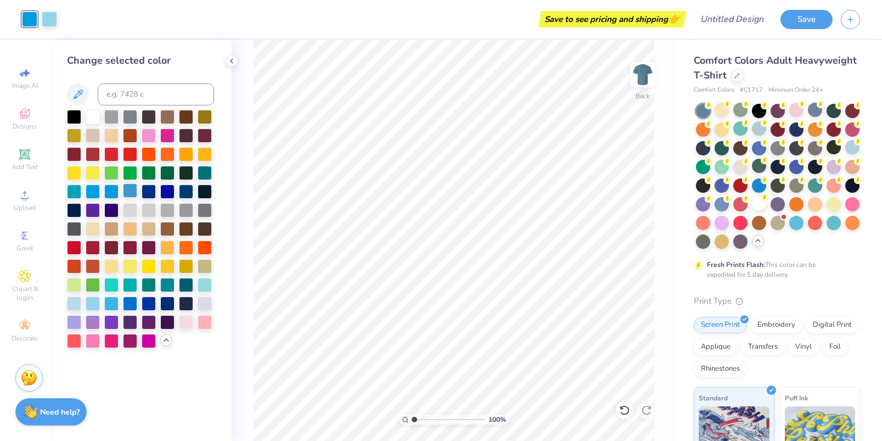
click at [127, 193] on div at bounding box center [130, 190] width 14 height 14
click at [187, 173] on div at bounding box center [186, 172] width 14 height 14
click at [160, 171] on div at bounding box center [167, 172] width 14 height 14
click at [179, 171] on div at bounding box center [186, 172] width 14 height 14
click at [51, 26] on div at bounding box center [49, 17] width 15 height 15
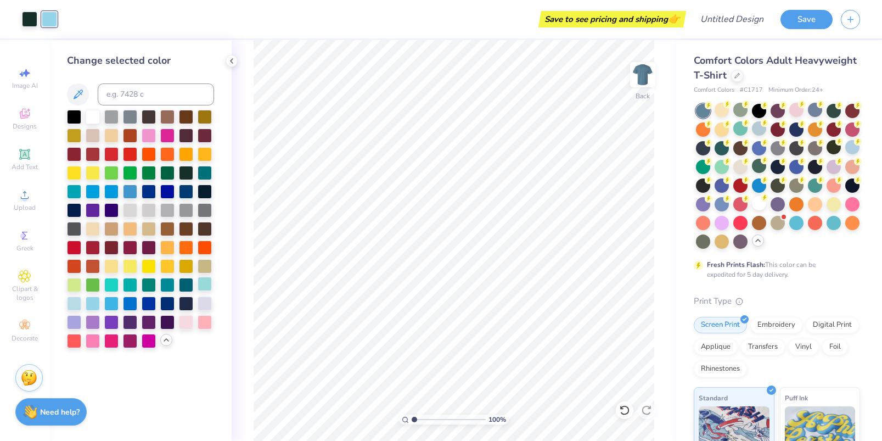
click at [206, 283] on div at bounding box center [205, 284] width 14 height 14
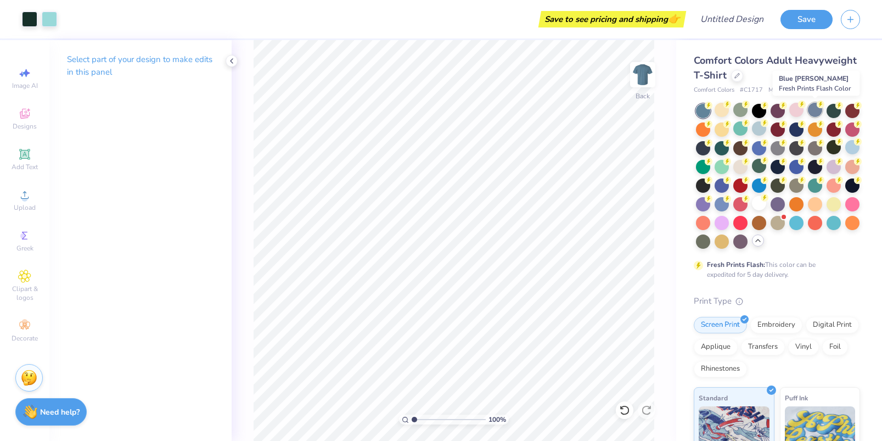
click at [815, 113] on div at bounding box center [815, 110] width 14 height 14
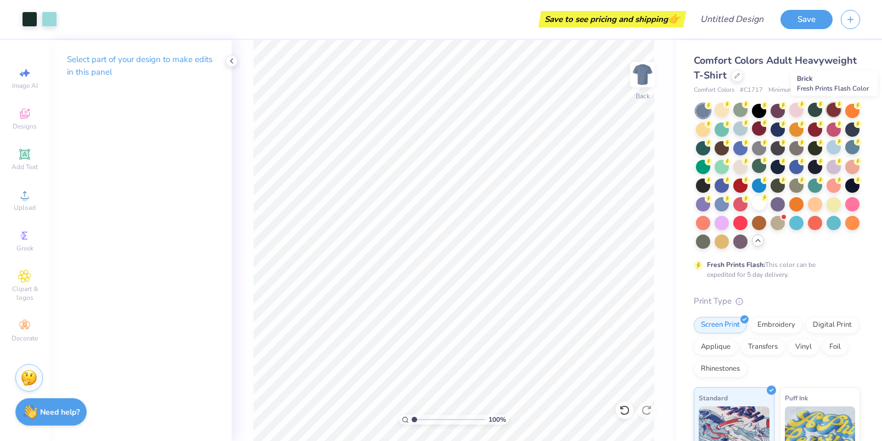
click at [832, 113] on div at bounding box center [834, 110] width 14 height 14
click at [817, 113] on div at bounding box center [815, 110] width 14 height 14
click at [763, 110] on div at bounding box center [759, 110] width 14 height 14
click at [742, 109] on div at bounding box center [740, 110] width 14 height 14
click at [780, 150] on div at bounding box center [778, 147] width 14 height 14
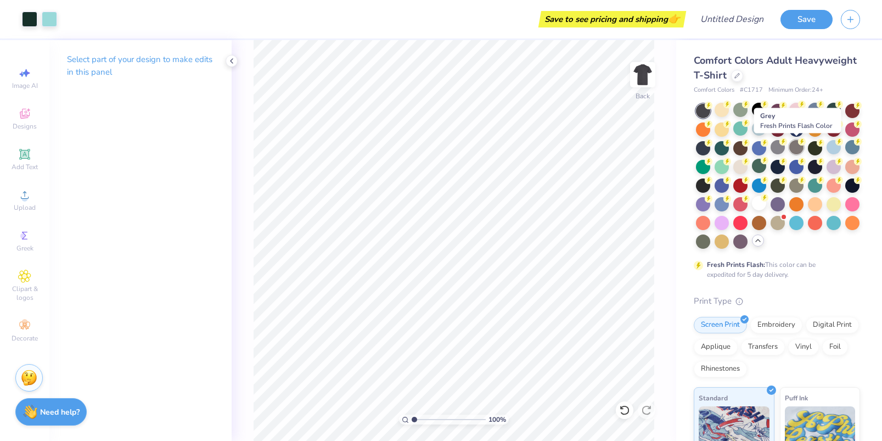
click at [800, 149] on div at bounding box center [796, 147] width 14 height 14
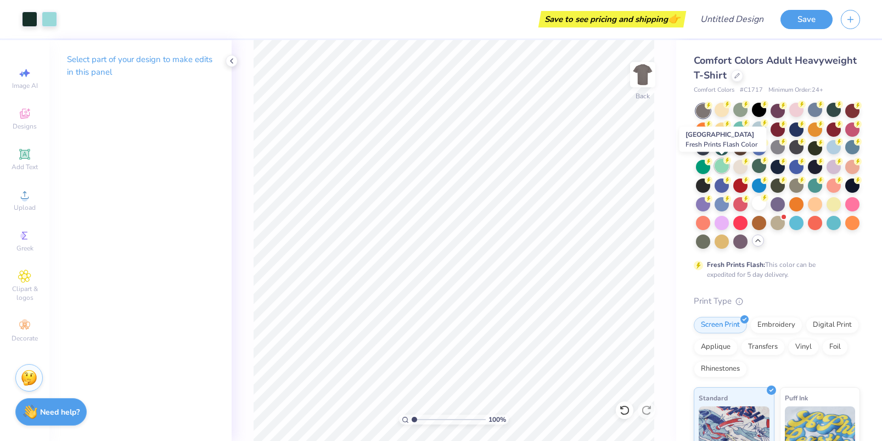
click at [721, 163] on div at bounding box center [722, 166] width 14 height 14
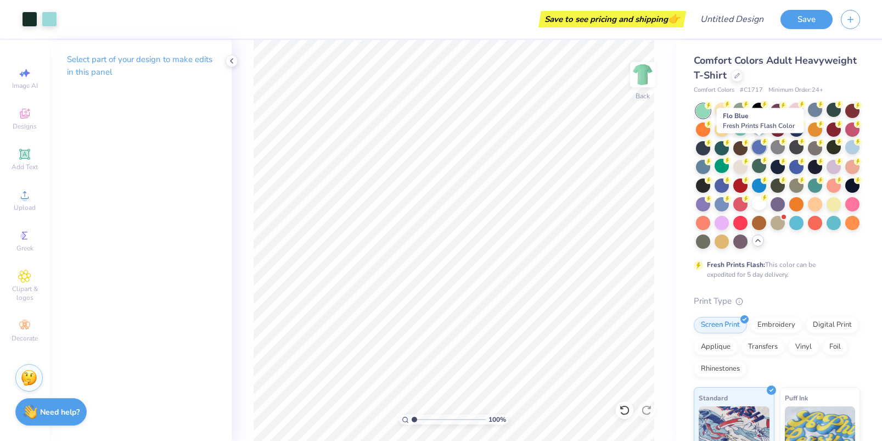
click at [764, 149] on div at bounding box center [759, 147] width 14 height 14
click at [779, 149] on div at bounding box center [778, 147] width 14 height 14
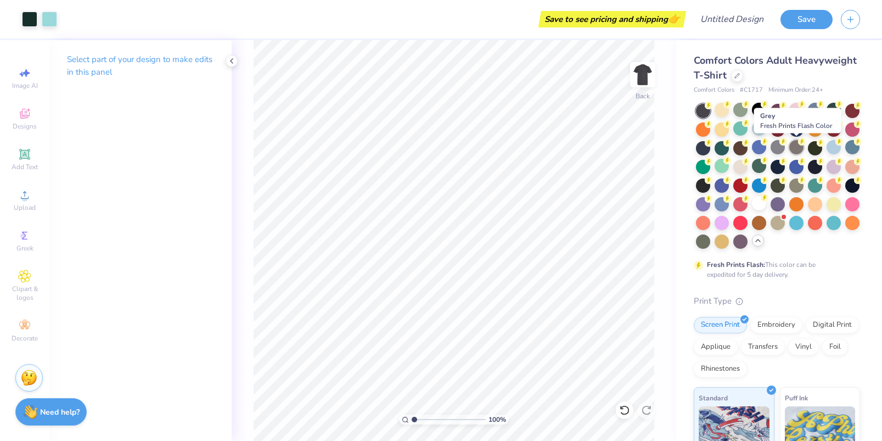
click at [798, 149] on div at bounding box center [796, 147] width 14 height 14
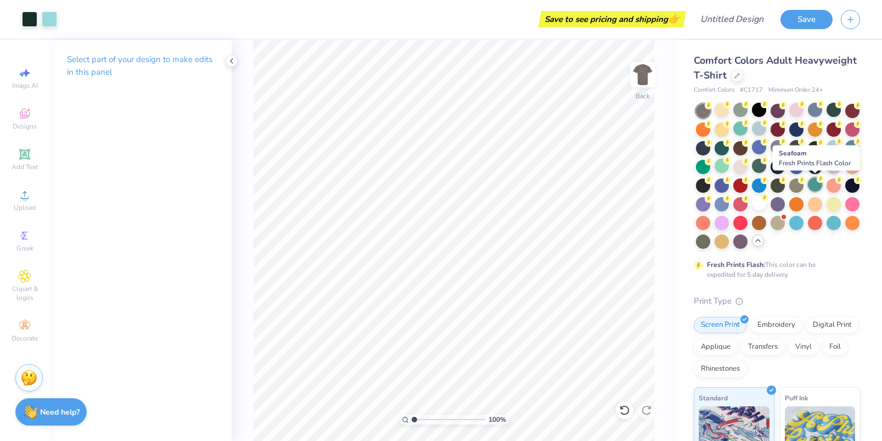
click at [815, 183] on div at bounding box center [815, 184] width 14 height 14
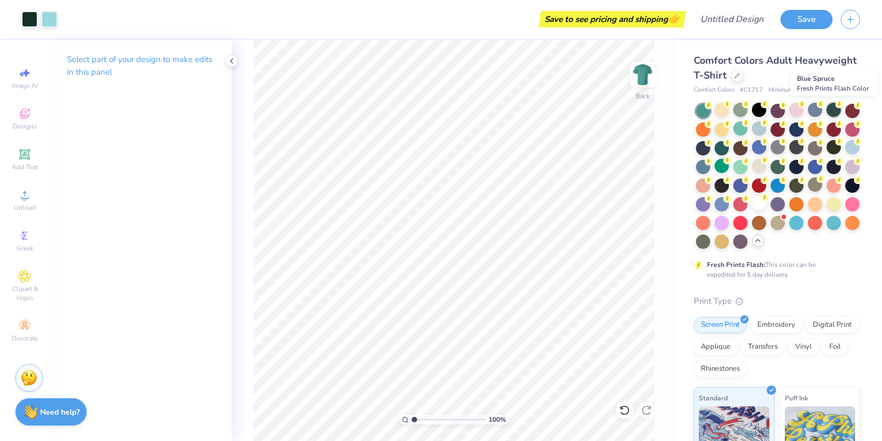
click at [837, 111] on div at bounding box center [834, 110] width 14 height 14
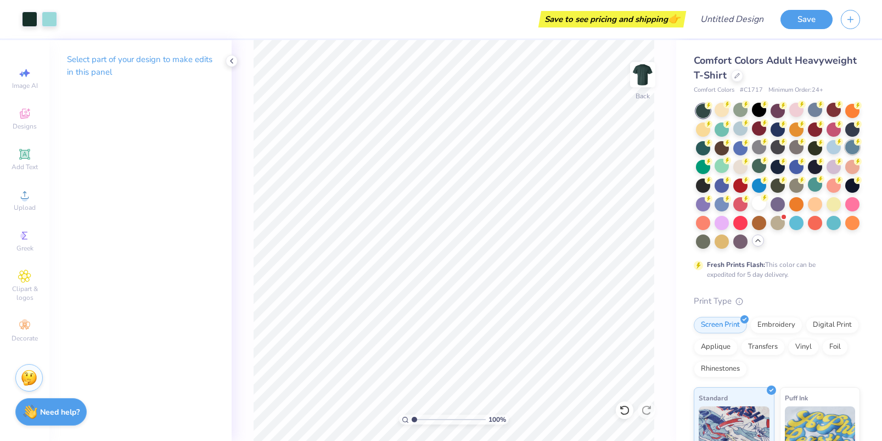
click at [853, 155] on div at bounding box center [778, 176] width 164 height 145
click at [853, 148] on div at bounding box center [852, 147] width 14 height 14
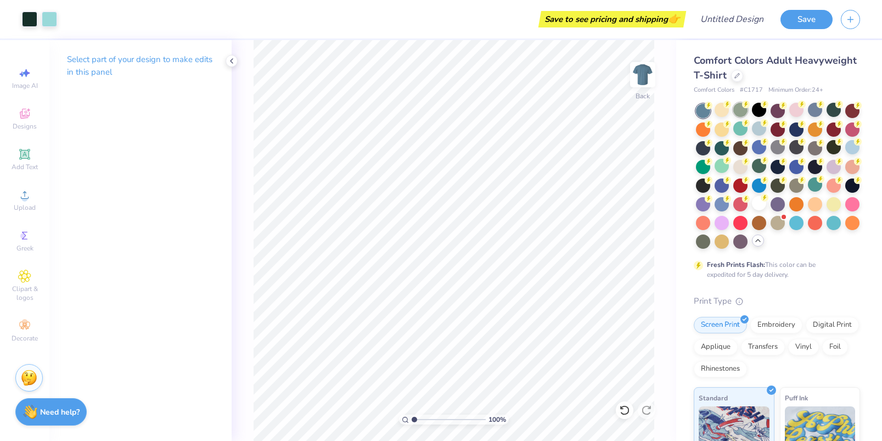
click at [741, 115] on div at bounding box center [740, 110] width 14 height 14
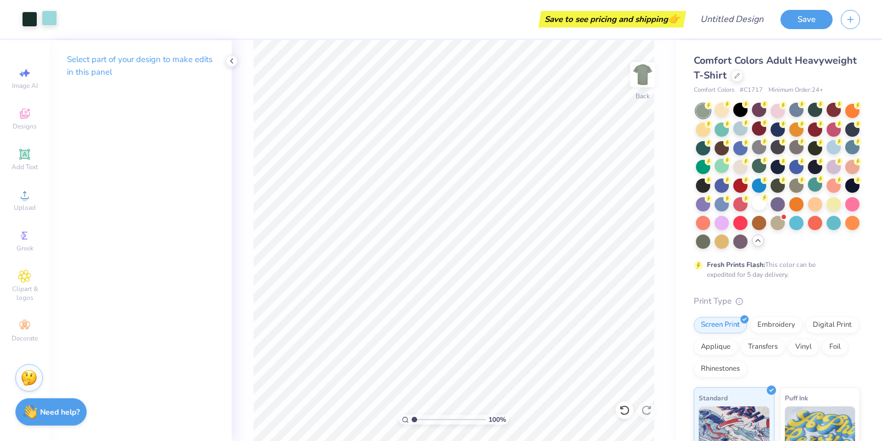
click at [51, 25] on div at bounding box center [49, 17] width 15 height 15
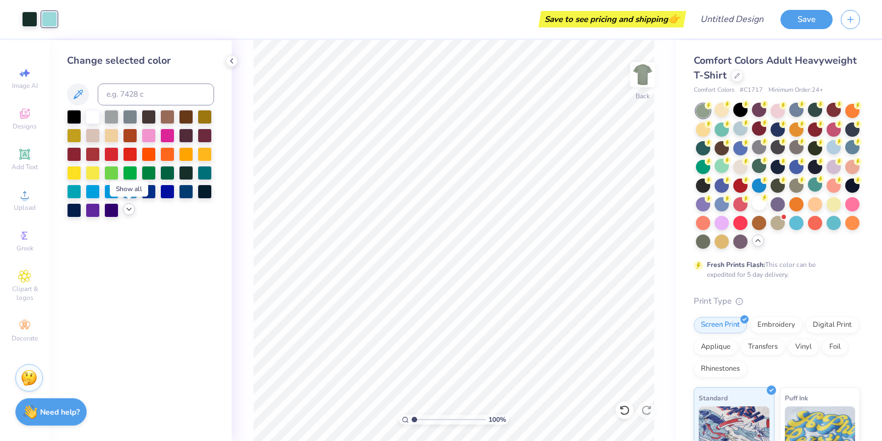
click at [126, 210] on icon at bounding box center [129, 209] width 9 height 9
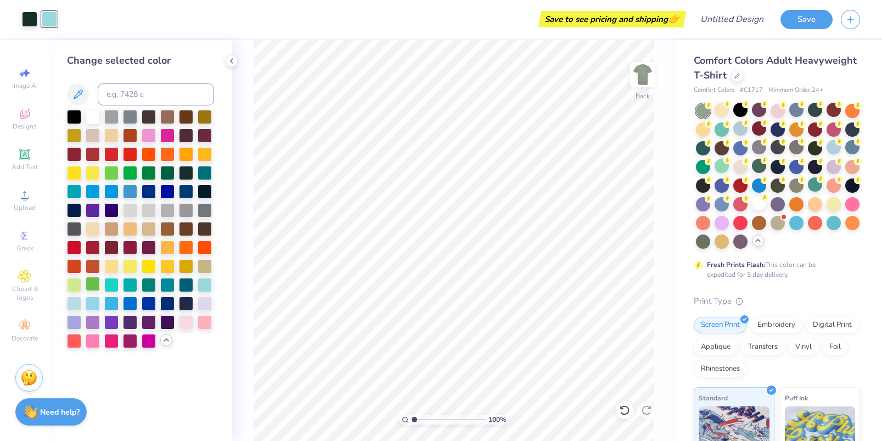
click at [88, 285] on div at bounding box center [93, 284] width 14 height 14
click at [100, 287] on div at bounding box center [93, 284] width 14 height 14
click at [105, 287] on div at bounding box center [111, 284] width 14 height 14
click at [111, 301] on div at bounding box center [111, 302] width 14 height 14
click at [128, 302] on div at bounding box center [130, 302] width 14 height 14
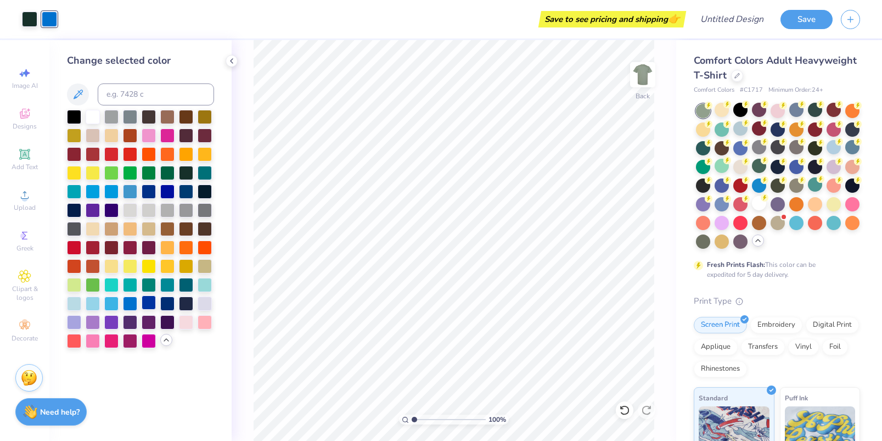
click at [147, 302] on div at bounding box center [149, 302] width 14 height 14
click at [27, 14] on div at bounding box center [29, 17] width 15 height 15
click at [150, 172] on div at bounding box center [149, 172] width 14 height 14
click at [173, 172] on div at bounding box center [167, 172] width 14 height 14
click at [206, 175] on div at bounding box center [205, 172] width 14 height 14
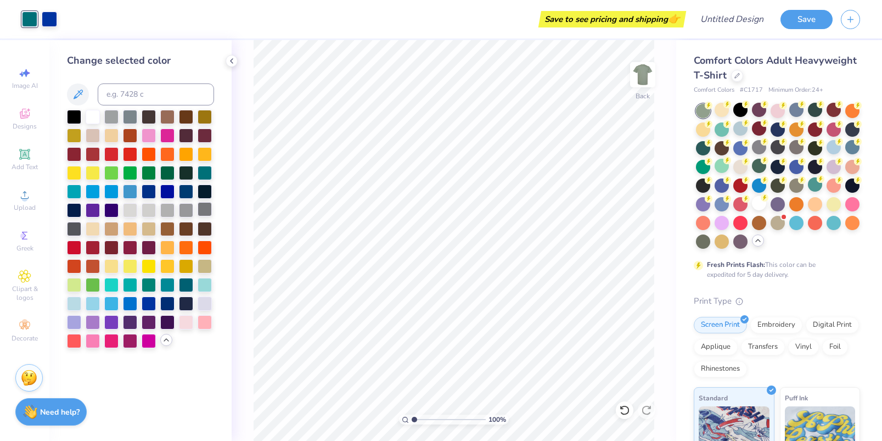
click at [198, 207] on div at bounding box center [205, 209] width 14 height 14
click at [199, 265] on div at bounding box center [205, 265] width 14 height 14
click at [91, 136] on div at bounding box center [93, 134] width 14 height 14
click at [112, 136] on div at bounding box center [111, 134] width 14 height 14
click at [48, 21] on div at bounding box center [49, 17] width 15 height 15
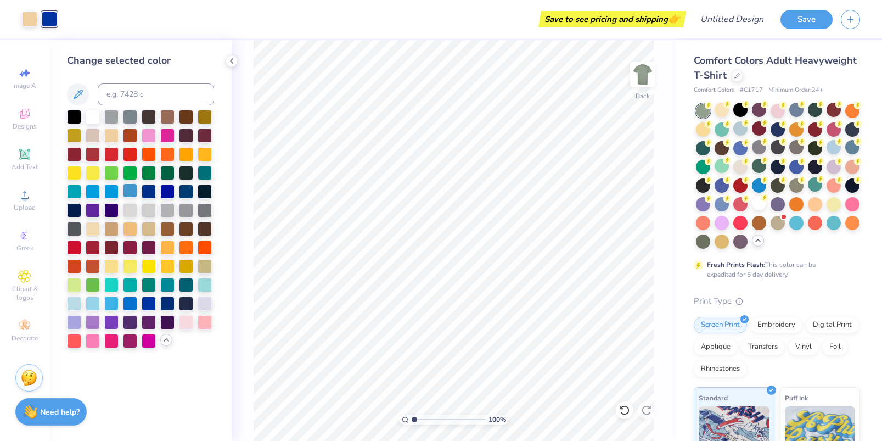
click at [127, 193] on div at bounding box center [130, 190] width 14 height 14
click at [188, 289] on div at bounding box center [186, 284] width 14 height 14
click at [29, 18] on div at bounding box center [29, 17] width 15 height 15
click at [167, 120] on div at bounding box center [167, 116] width 14 height 14
click at [832, 154] on div at bounding box center [834, 147] width 14 height 14
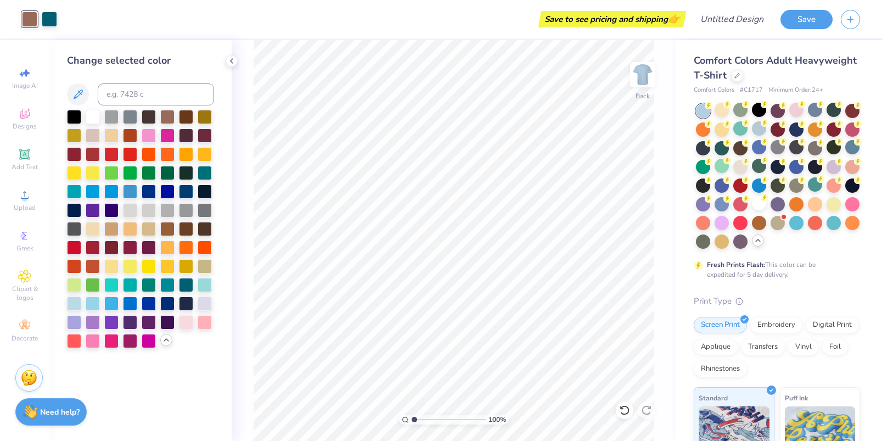
click at [826, 277] on div "Fresh Prints Flash: This color can be expedited for 5 day delivery." at bounding box center [774, 270] width 135 height 20
click at [807, 250] on div "Fresh Prints Flash: This color can be expedited for 5 day delivery." at bounding box center [777, 192] width 166 height 176
click at [636, 20] on div "Save to see pricing and shipping 👉" at bounding box center [612, 19] width 142 height 16
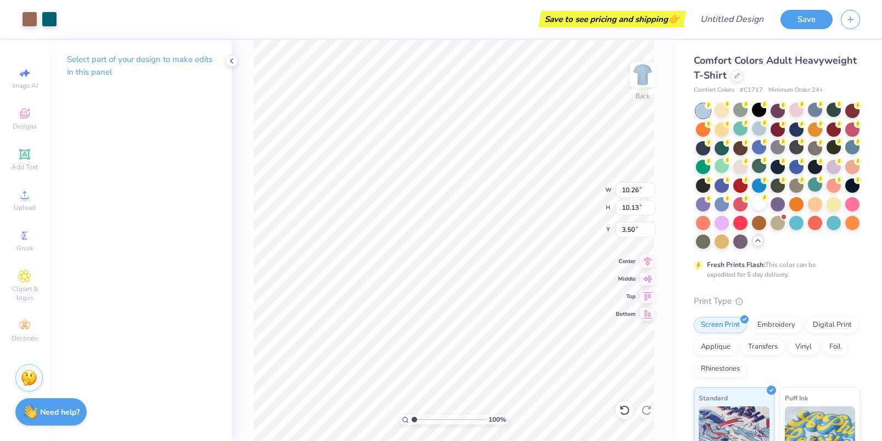
type input "3.50"
click at [51, 20] on div at bounding box center [49, 17] width 15 height 15
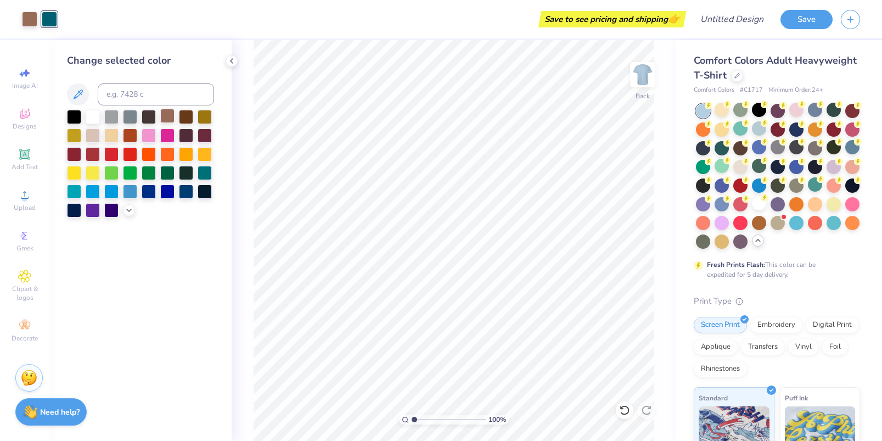
click at [169, 115] on div at bounding box center [167, 116] width 14 height 14
click at [92, 120] on div at bounding box center [93, 116] width 14 height 14
click at [797, 22] on button "Save" at bounding box center [807, 17] width 52 height 19
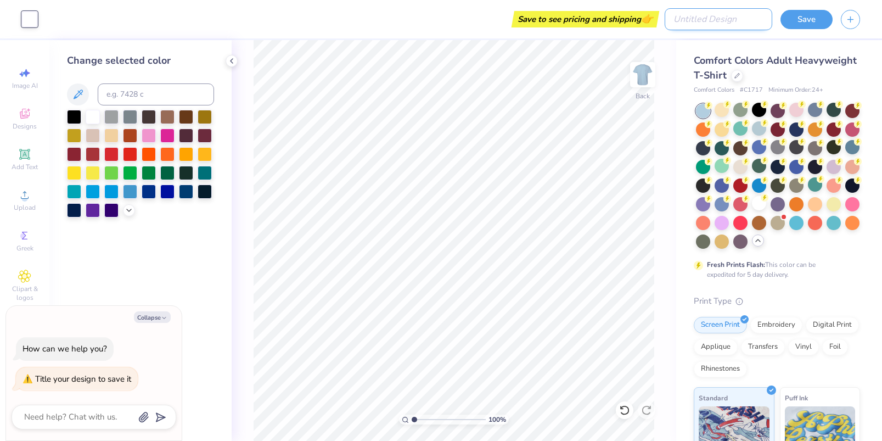
click at [714, 20] on input "Design Title" at bounding box center [719, 19] width 108 height 22
type textarea "x"
type input "nemem2"
type textarea "x"
type input "nemem"
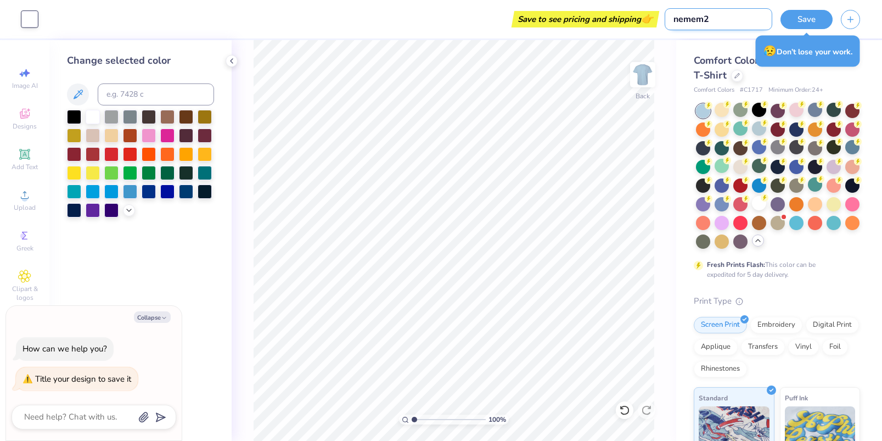
type textarea "x"
type input "nemem3"
type textarea "x"
click at [685, 19] on input "nemem3" at bounding box center [719, 19] width 108 height 22
type input "newmem3"
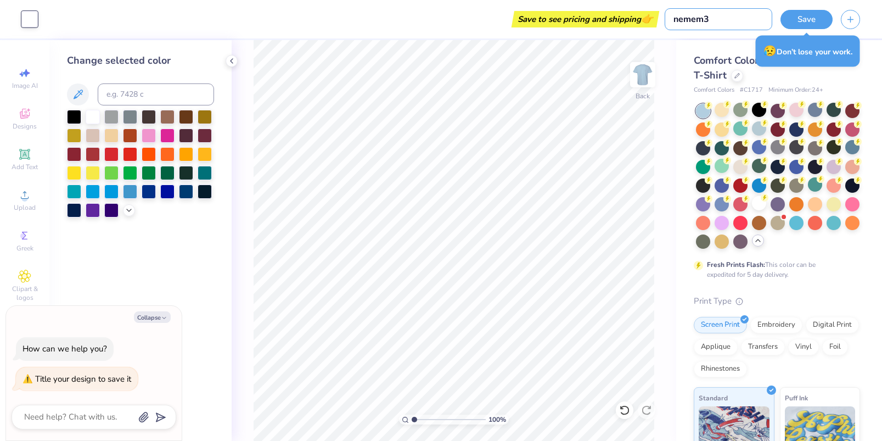
type textarea "x"
type input "newmem3"
click at [802, 20] on button "Save" at bounding box center [807, 17] width 52 height 19
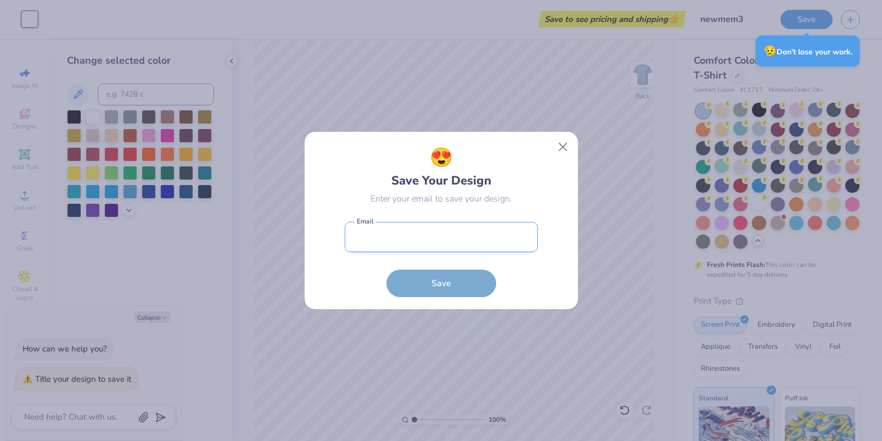
click at [454, 236] on input "email" at bounding box center [441, 237] width 193 height 30
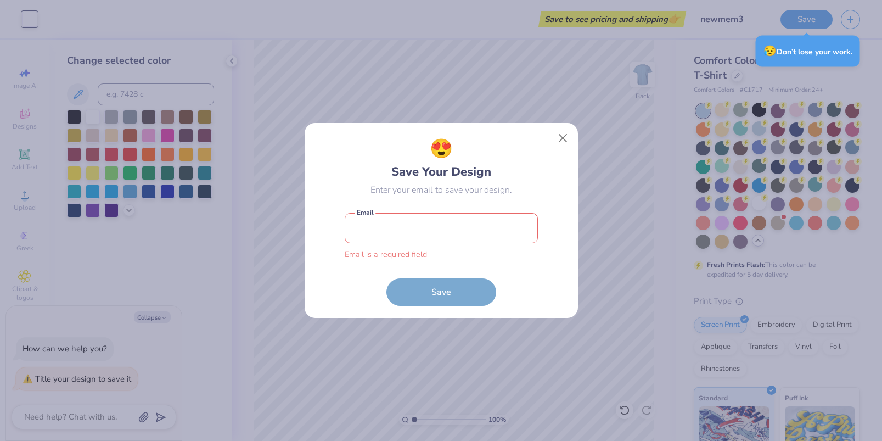
type input "[EMAIL_ADDRESS][DOMAIN_NAME]"
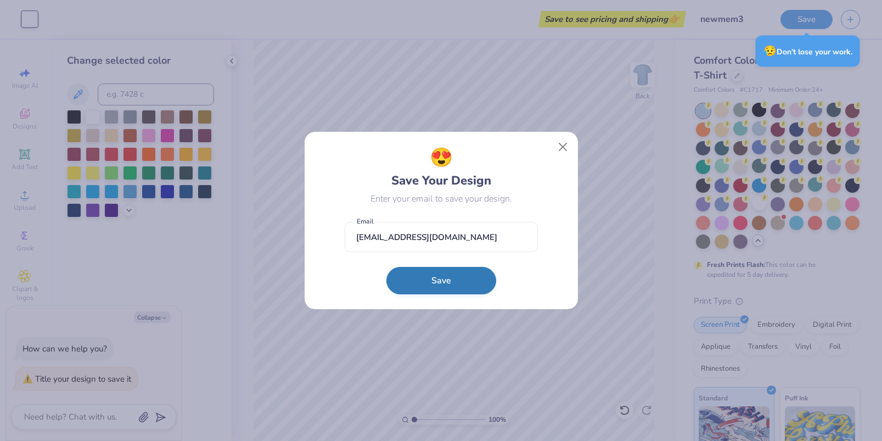
click at [450, 286] on button "Save" at bounding box center [441, 280] width 110 height 27
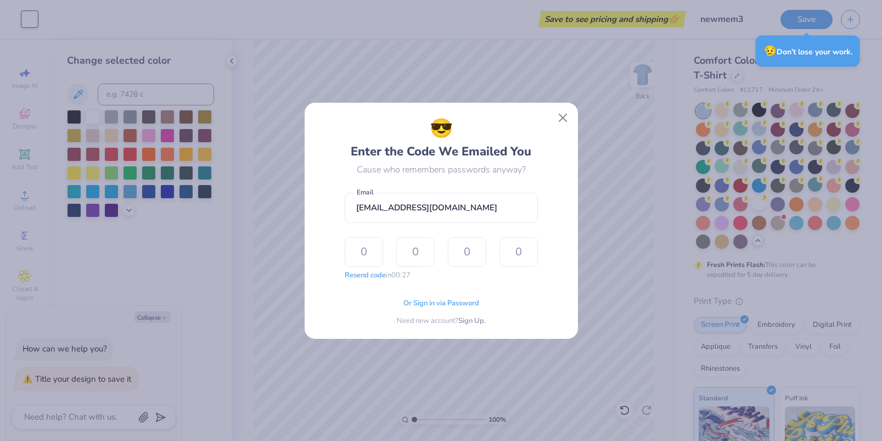
type textarea "x"
type input "9"
type input "2"
type input "4"
type input "0"
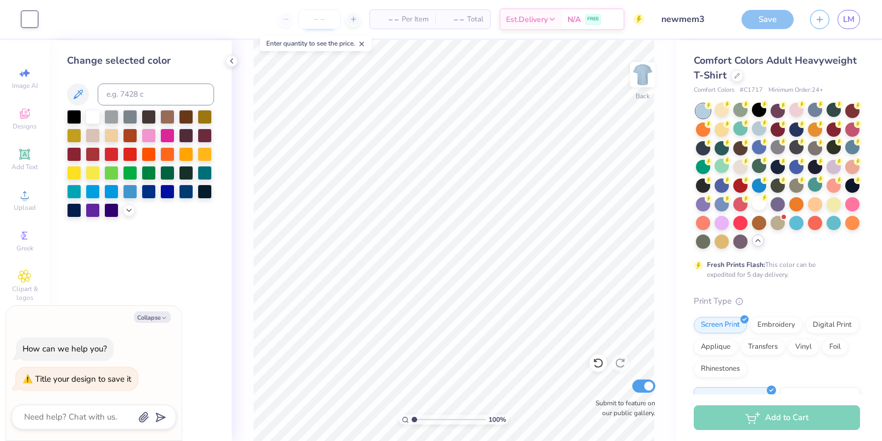
click at [317, 24] on input "number" at bounding box center [319, 19] width 43 height 20
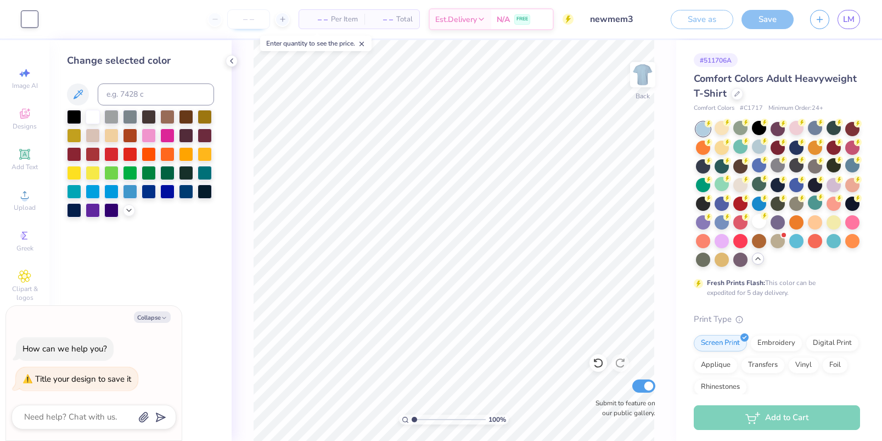
type textarea "x"
type input "500"
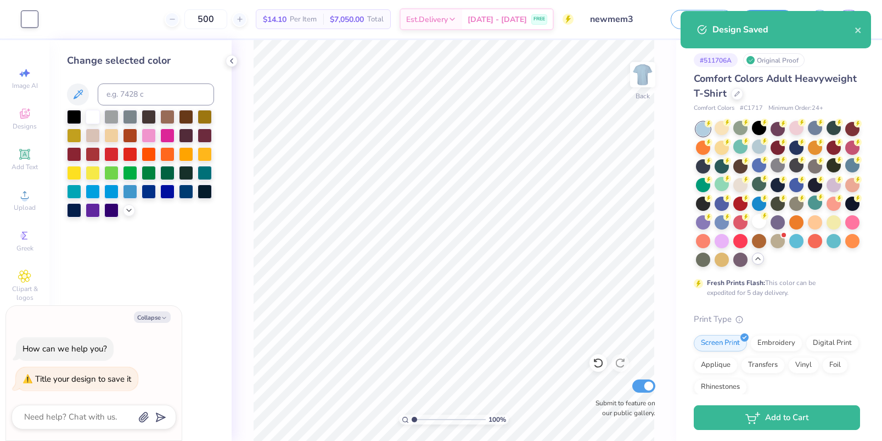
type textarea "x"
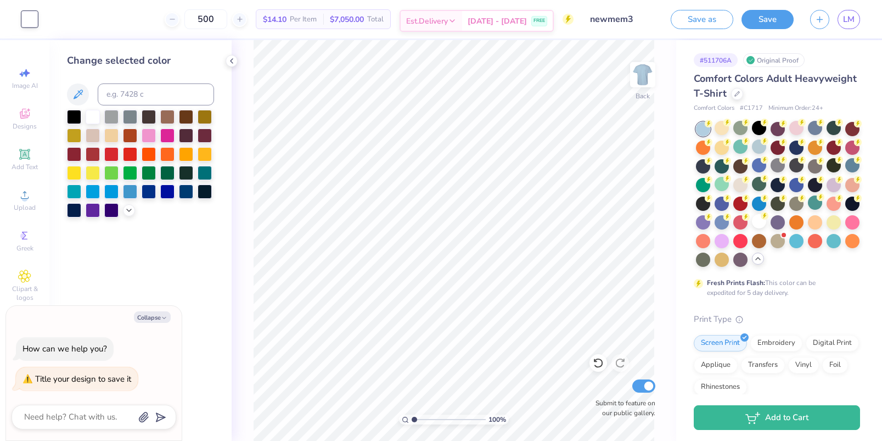
type input "500"
click at [508, 24] on span "[DATE] - [DATE]" at bounding box center [497, 21] width 59 height 12
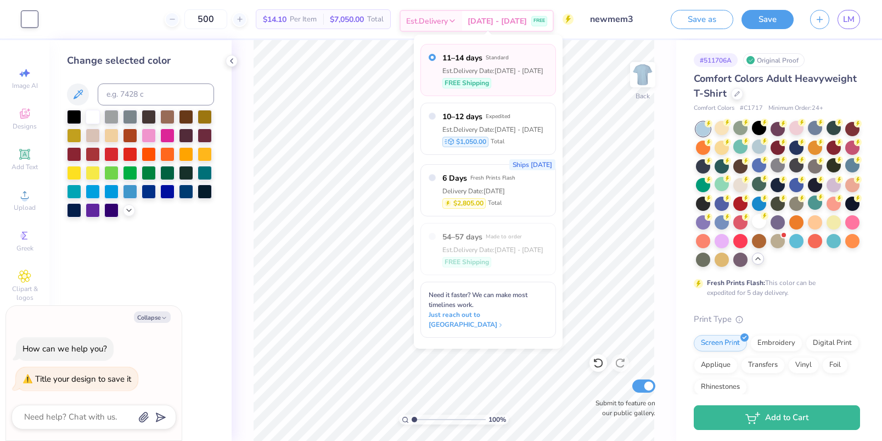
click at [521, 18] on span "[DATE] - [DATE]" at bounding box center [497, 21] width 59 height 12
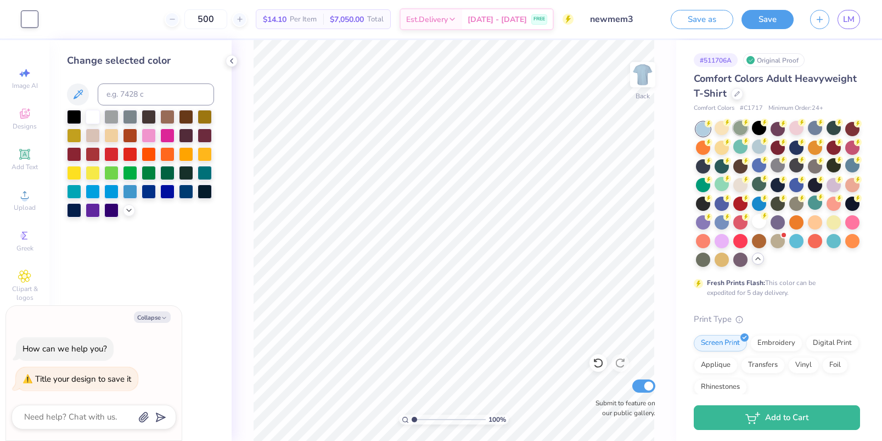
click at [738, 131] on div at bounding box center [740, 128] width 14 height 14
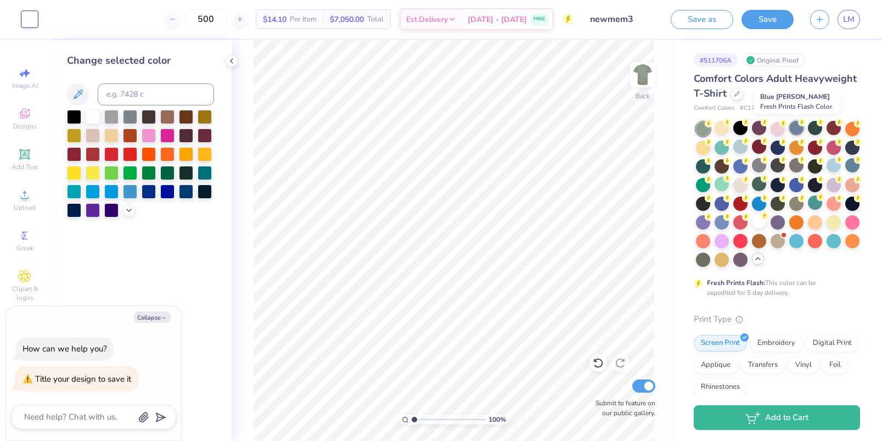
click at [793, 131] on div at bounding box center [796, 128] width 14 height 14
click at [746, 127] on div at bounding box center [740, 128] width 14 height 14
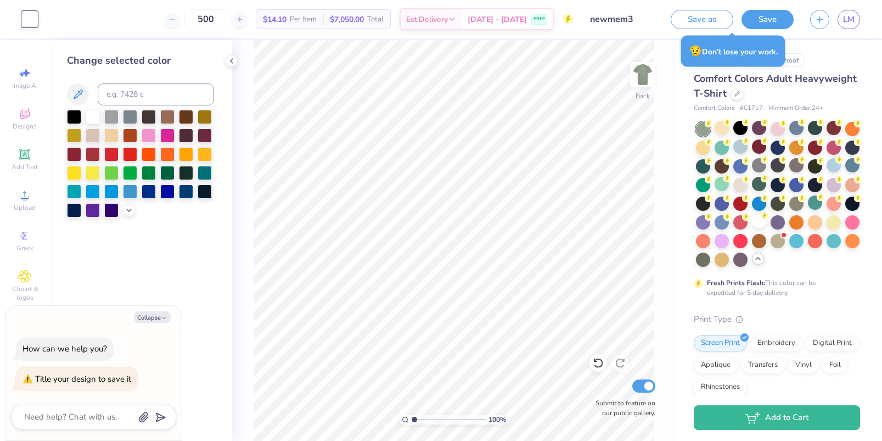
type textarea "x"
